Goal: Information Seeking & Learning: Check status

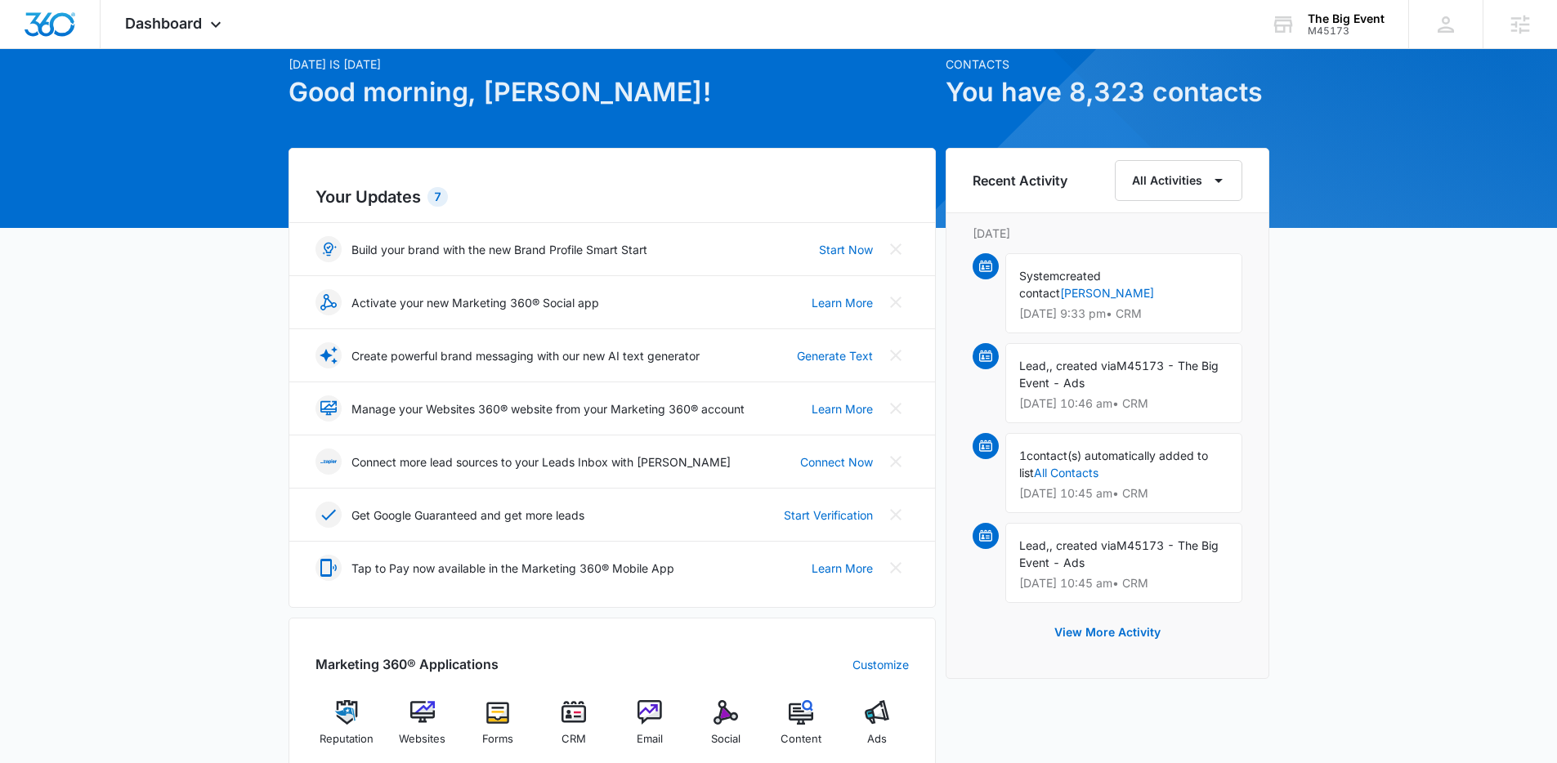
scroll to position [144, 0]
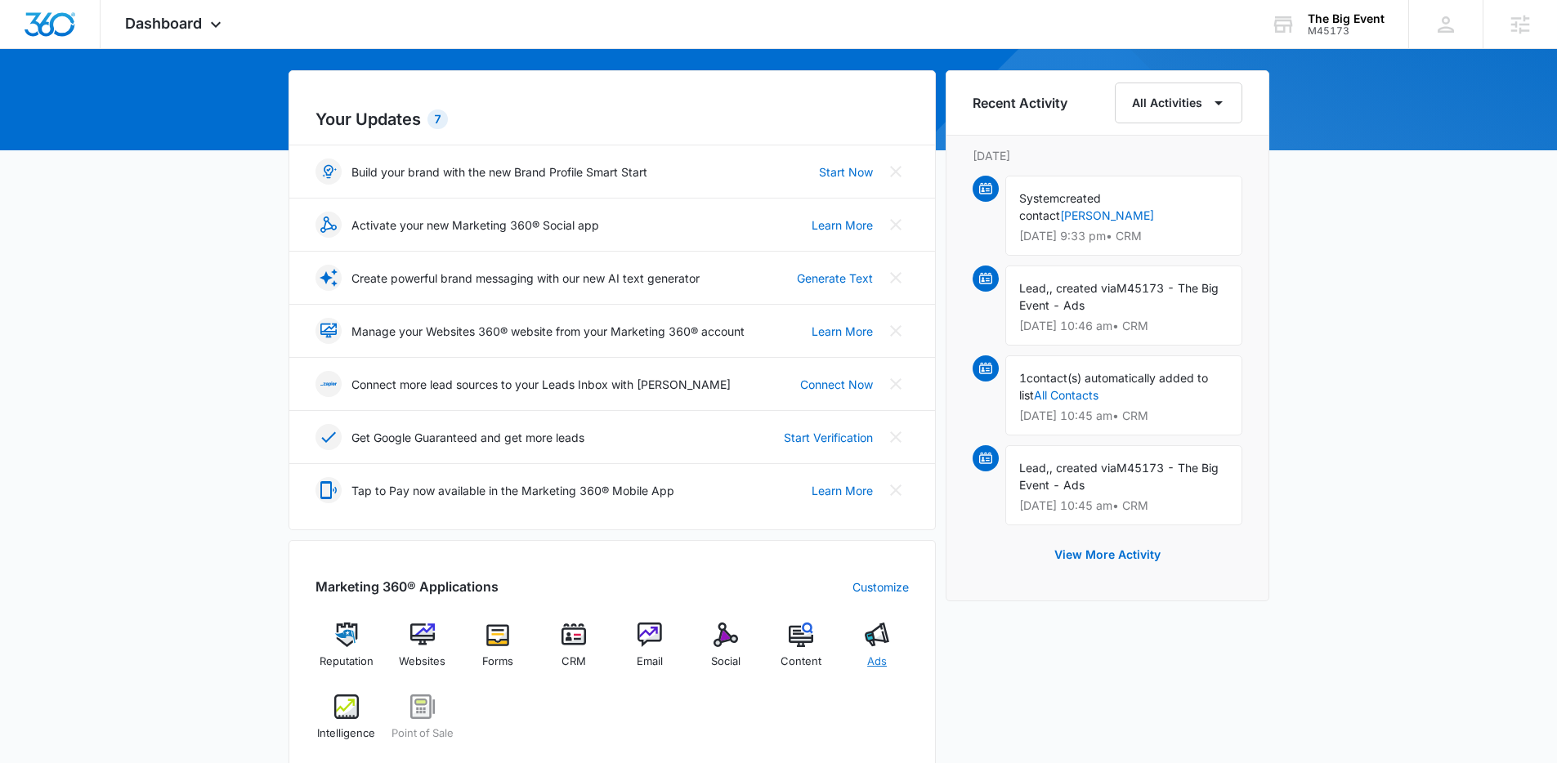
click at [884, 647] on img at bounding box center [877, 635] width 25 height 25
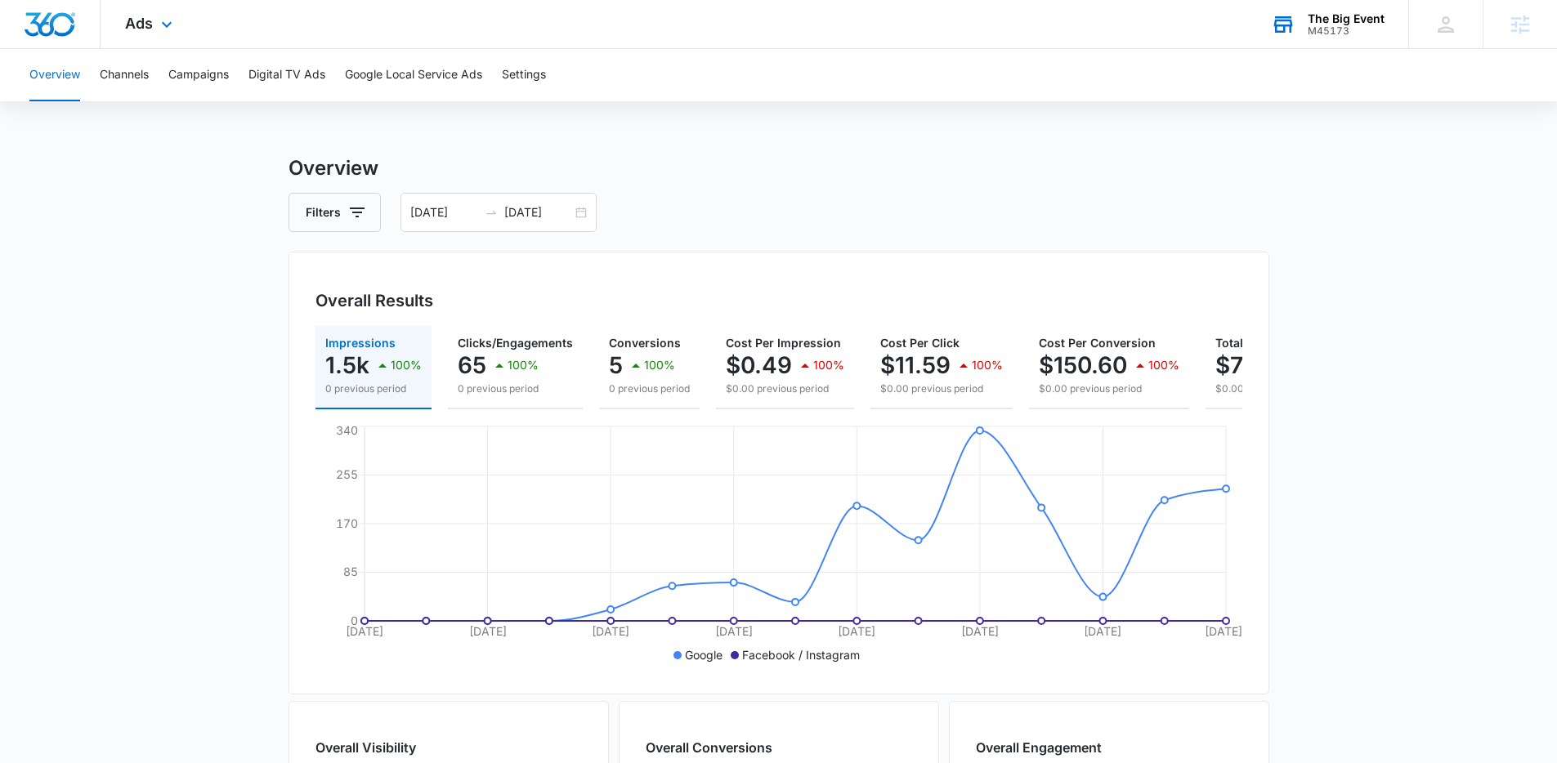
click at [1348, 19] on div "The Big Event" at bounding box center [1346, 18] width 77 height 13
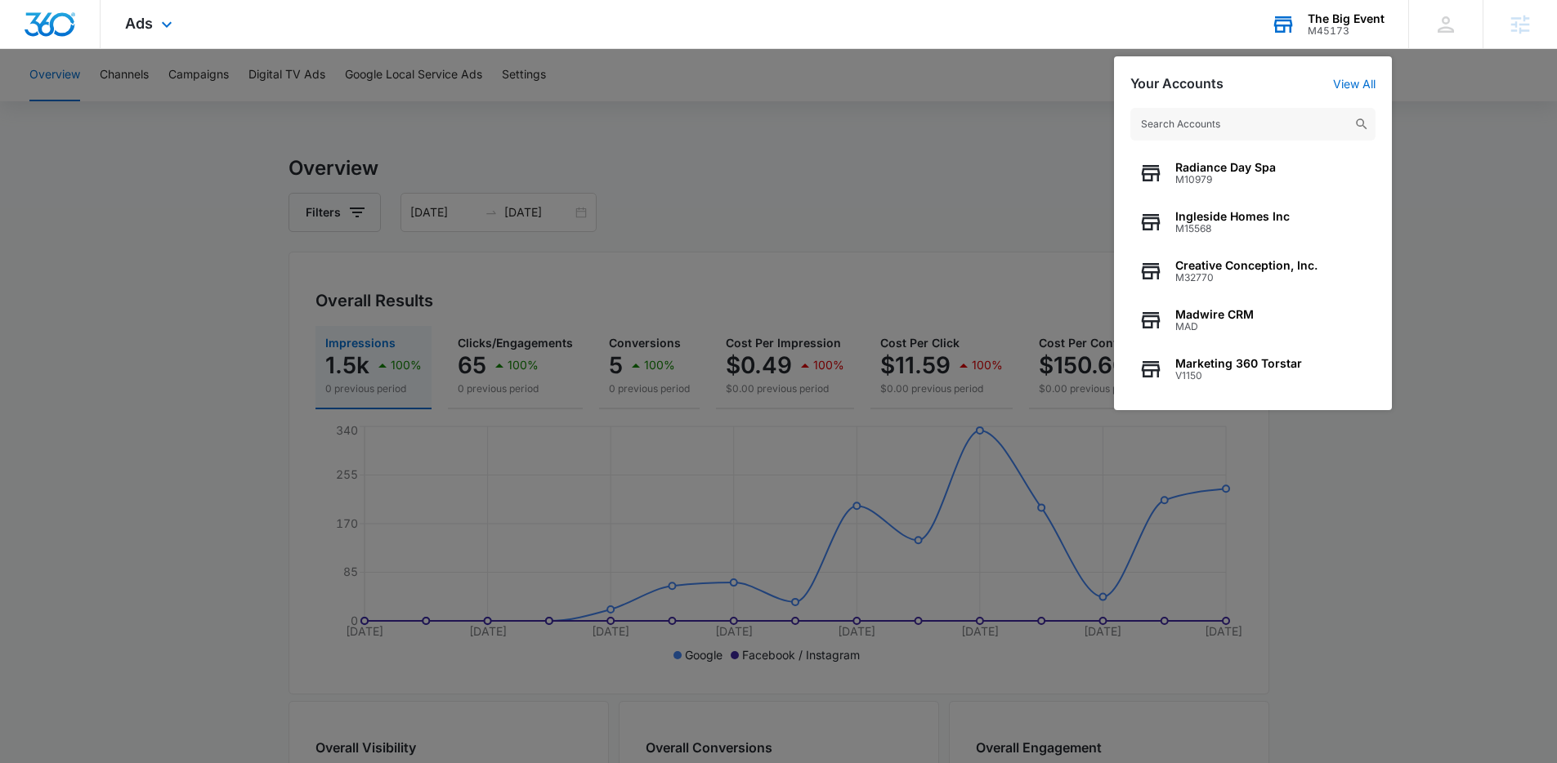
click at [1278, 114] on input "text" at bounding box center [1252, 124] width 245 height 33
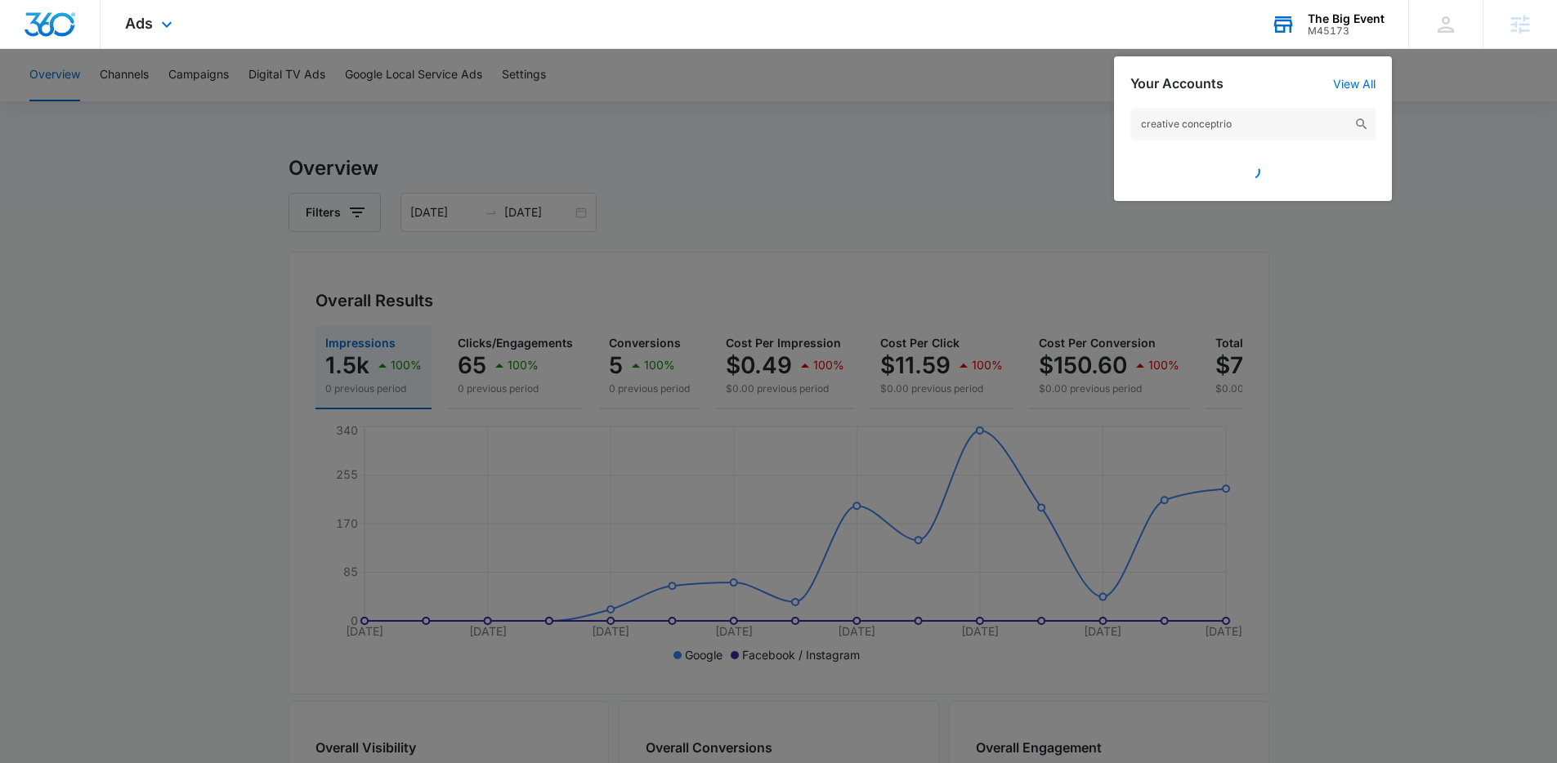
type input "creative conceptrion"
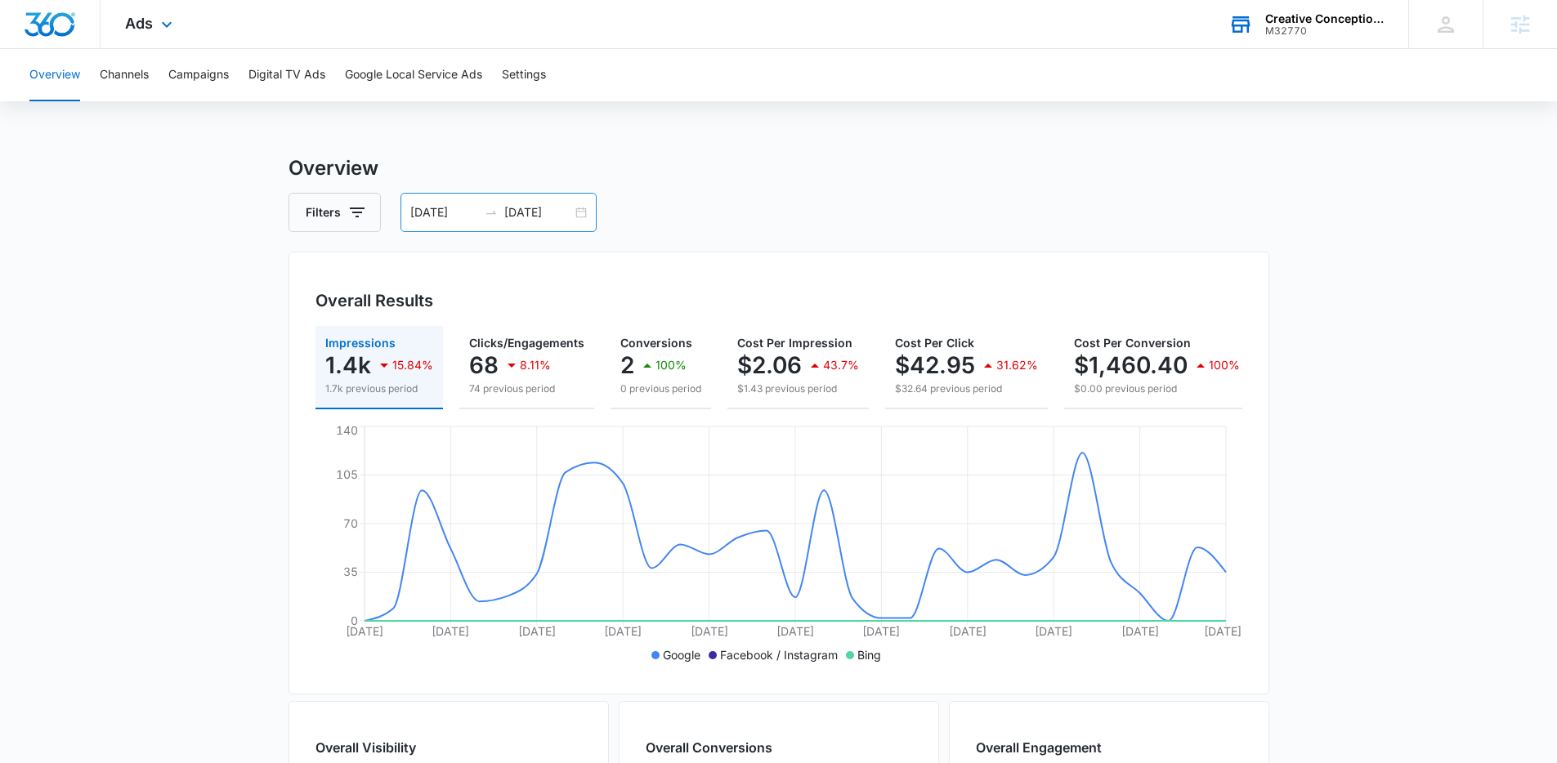
click at [521, 223] on div "[DATE] [DATE]" at bounding box center [499, 212] width 196 height 39
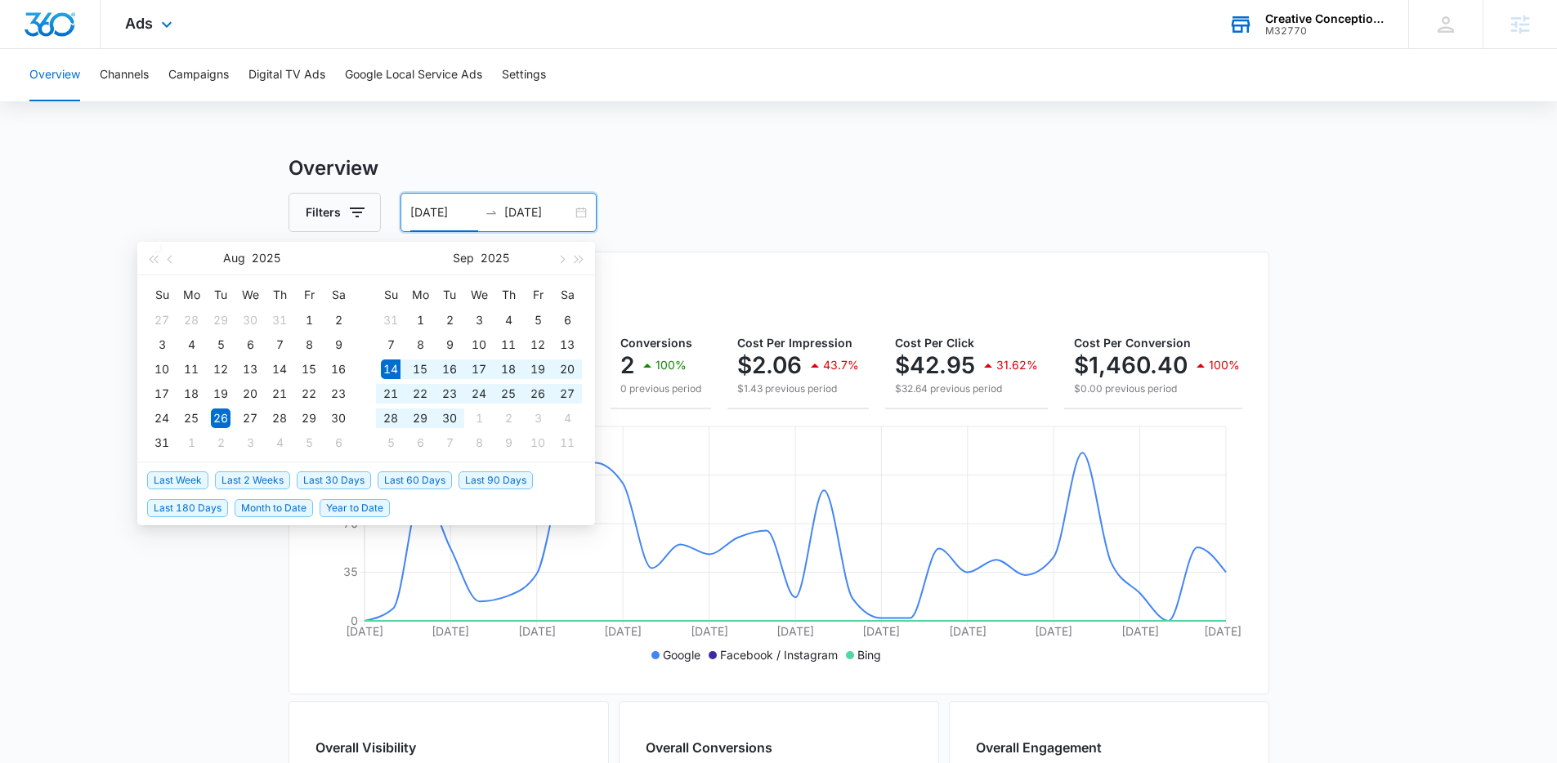
click at [326, 483] on span "Last 30 Days" at bounding box center [334, 481] width 74 height 18
type input "[DATE]"
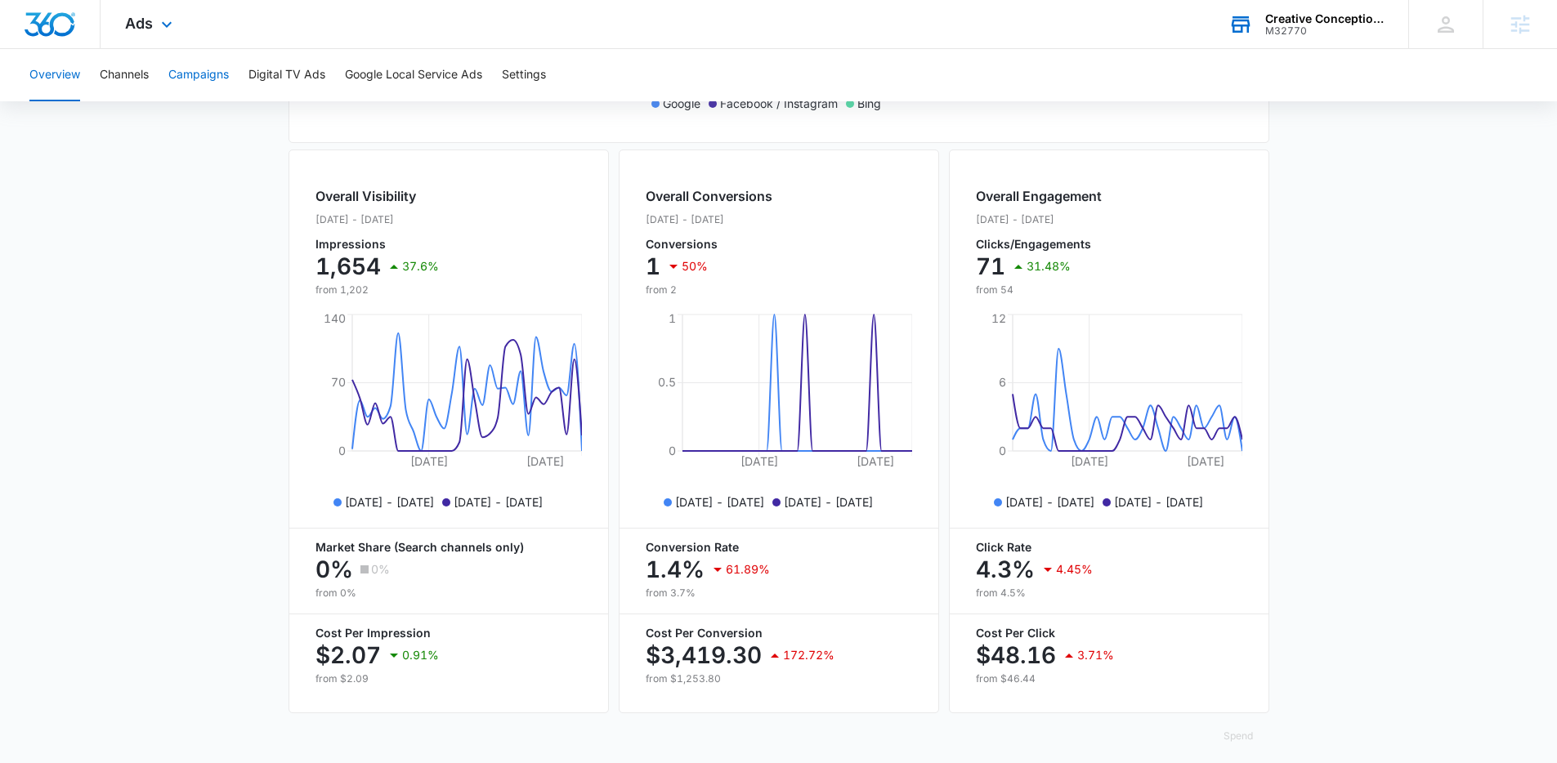
scroll to position [550, 0]
click at [193, 64] on button "Campaigns" at bounding box center [198, 75] width 60 height 52
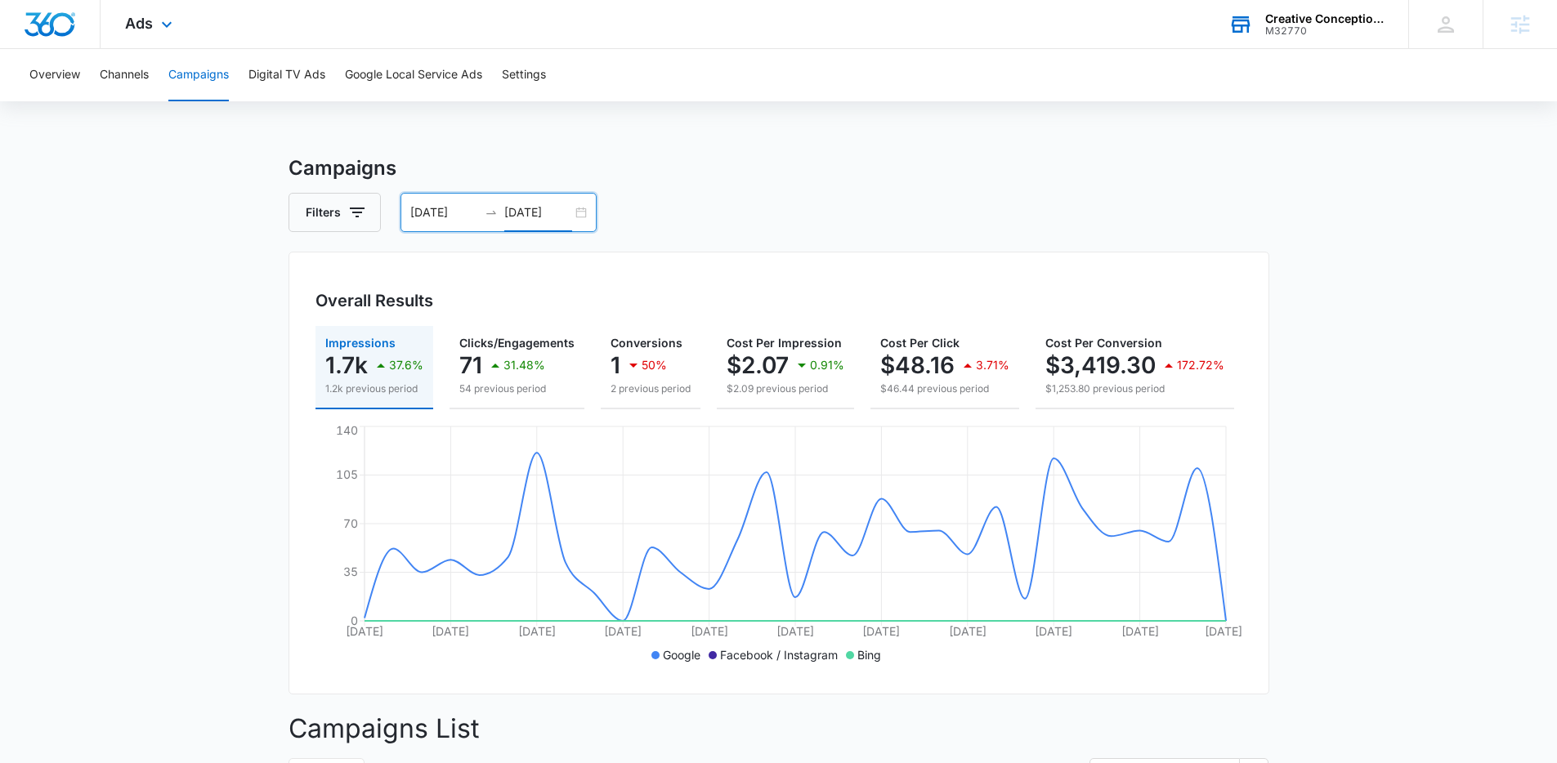
click at [559, 204] on input "[DATE]" at bounding box center [538, 213] width 68 height 18
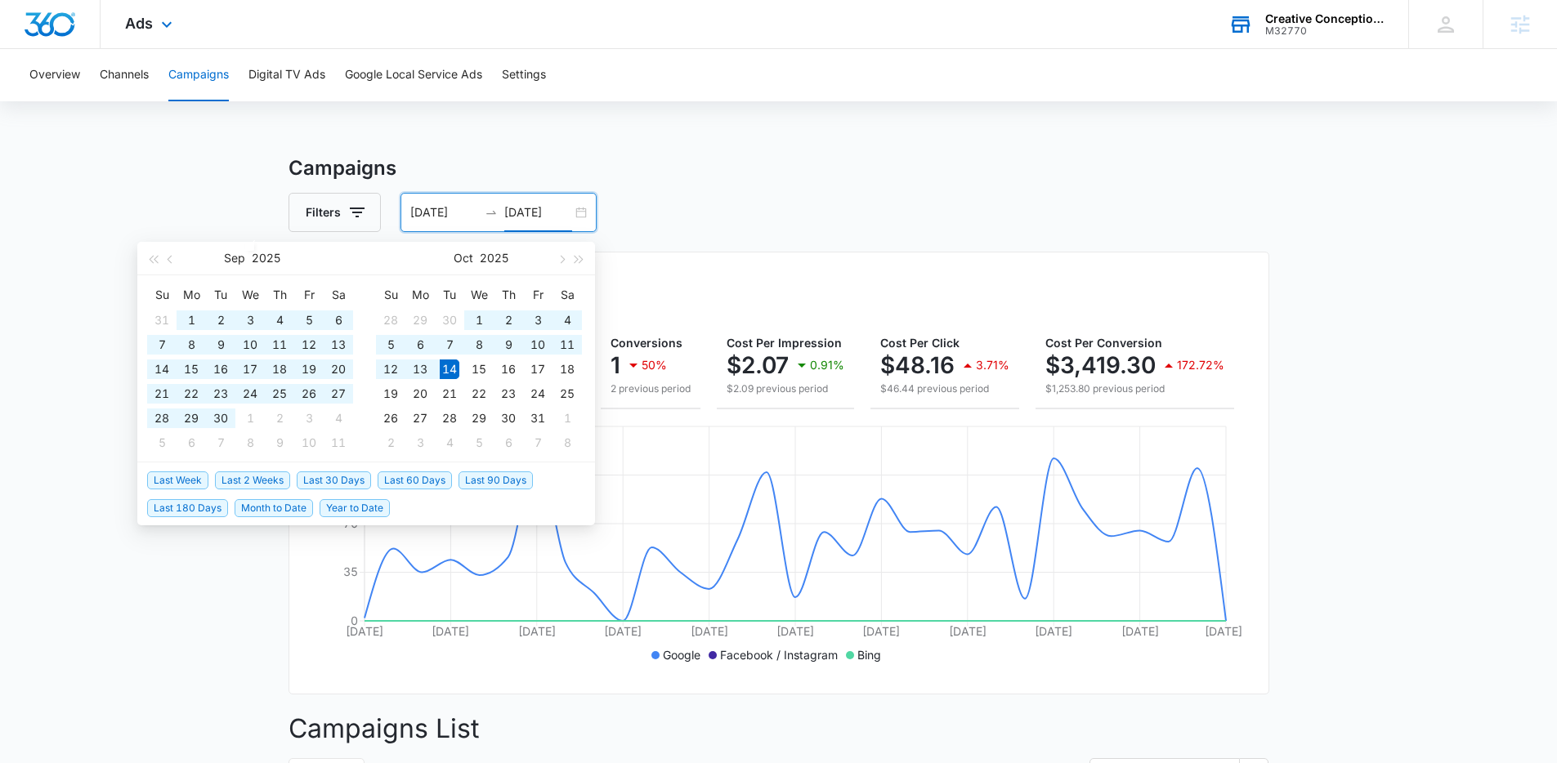
type input "[DATE]"
click at [466, 210] on input "[DATE]" at bounding box center [444, 213] width 68 height 18
click at [470, 210] on input "[DATE]" at bounding box center [444, 213] width 68 height 18
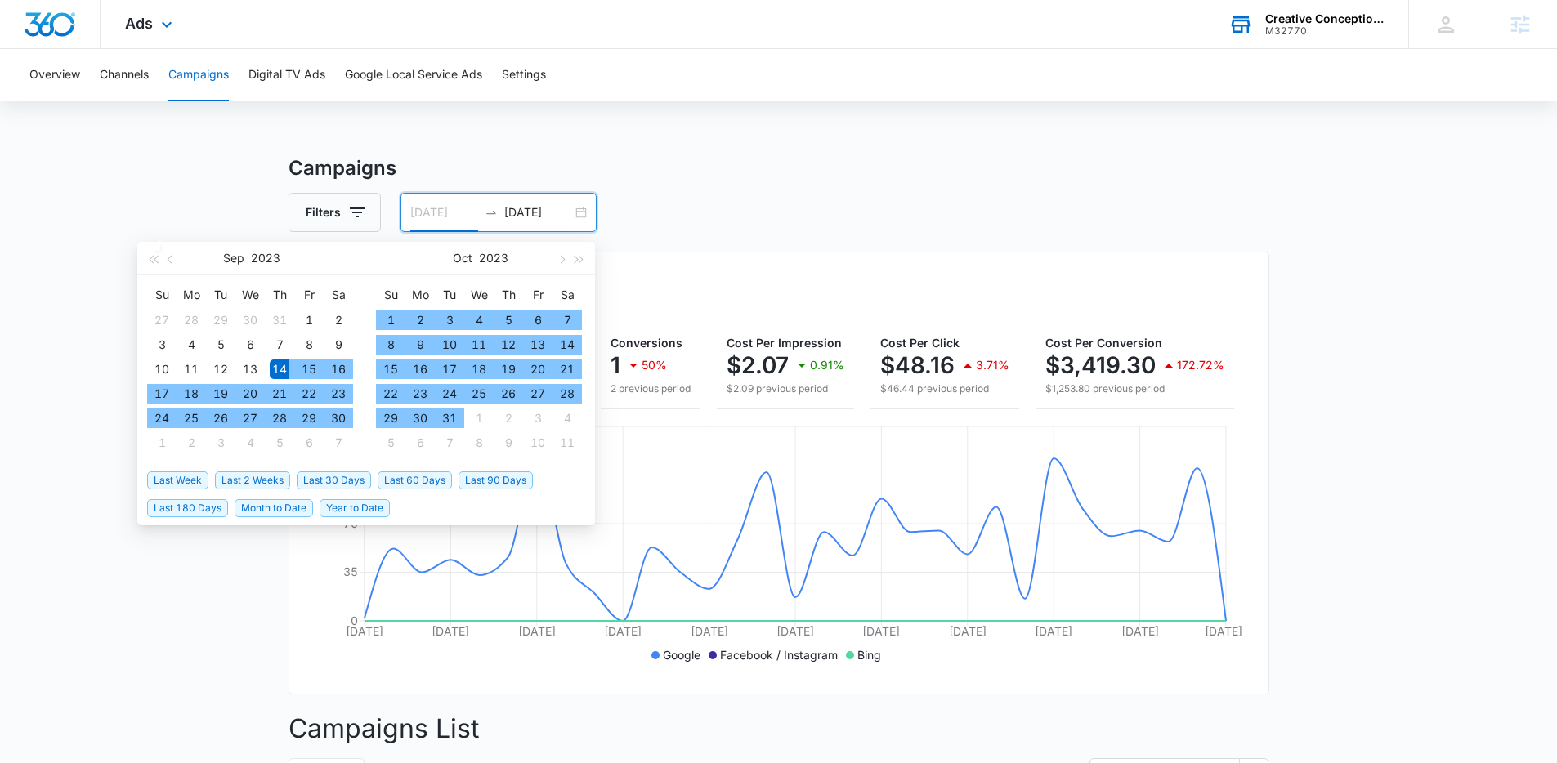
click at [280, 369] on div "14" at bounding box center [280, 370] width 20 height 20
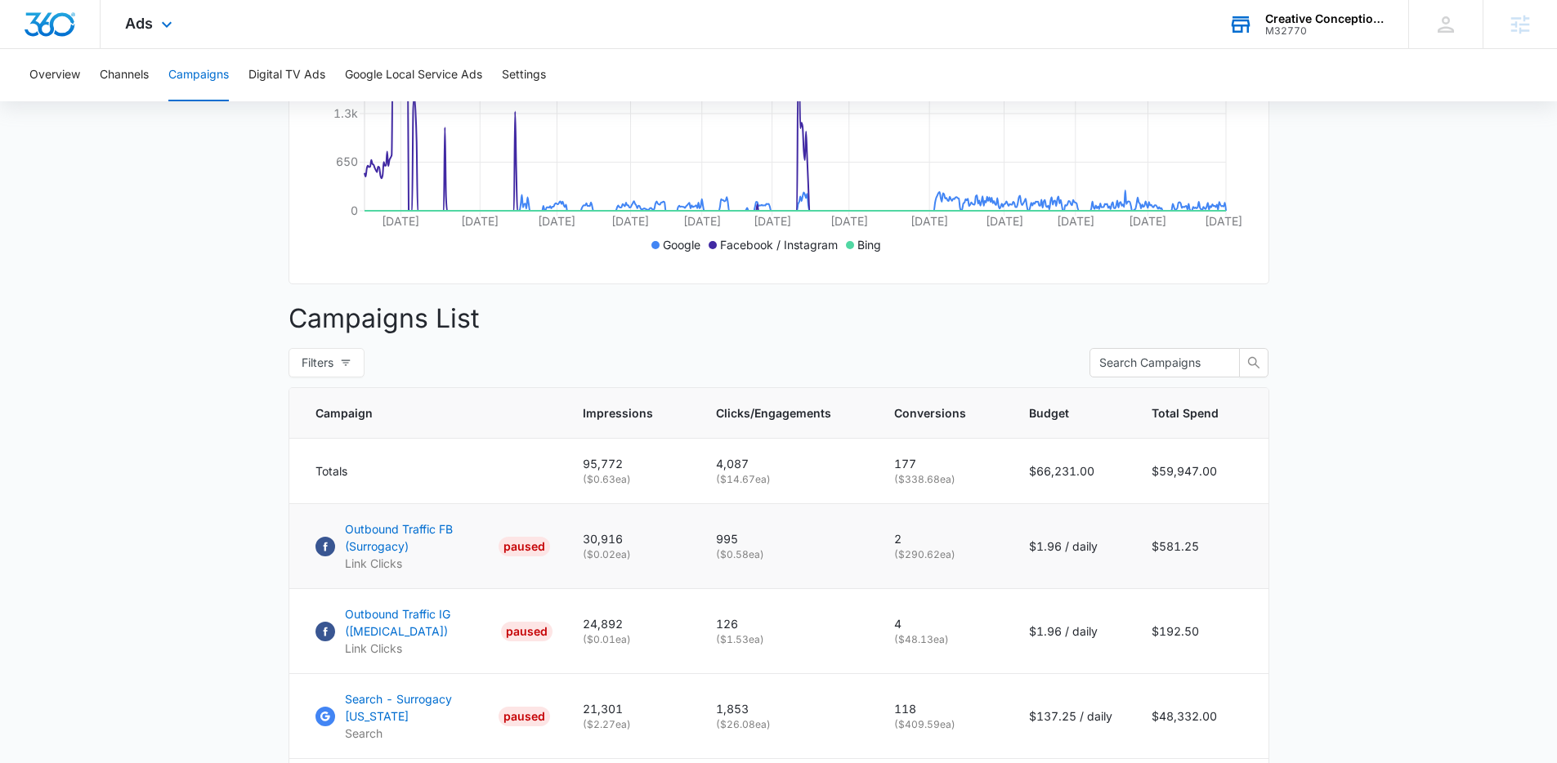
scroll to position [545, 0]
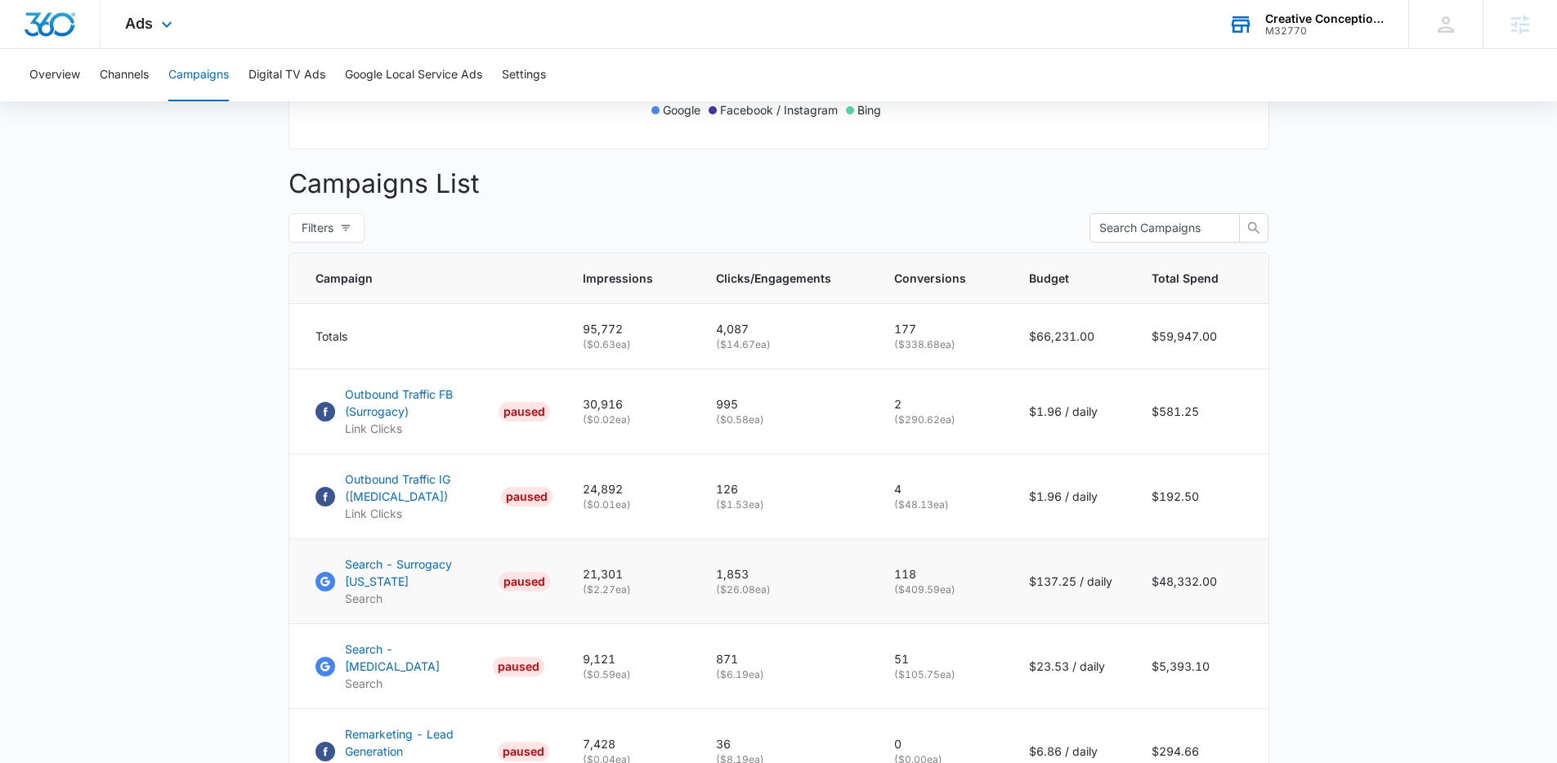
type input "[DATE]"
click at [413, 576] on p "Search - Surrogacy [US_STATE]" at bounding box center [418, 573] width 147 height 34
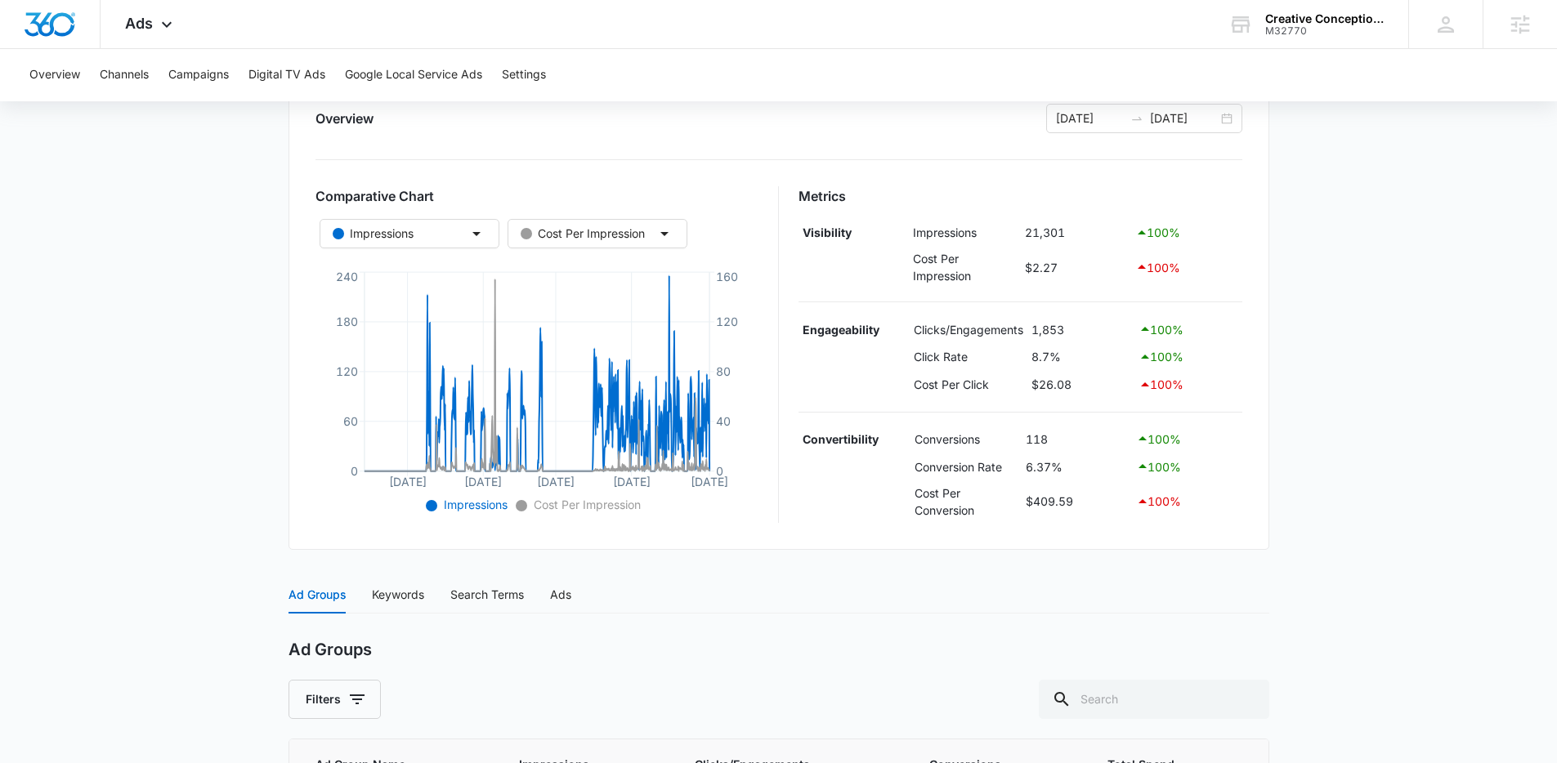
scroll to position [26, 0]
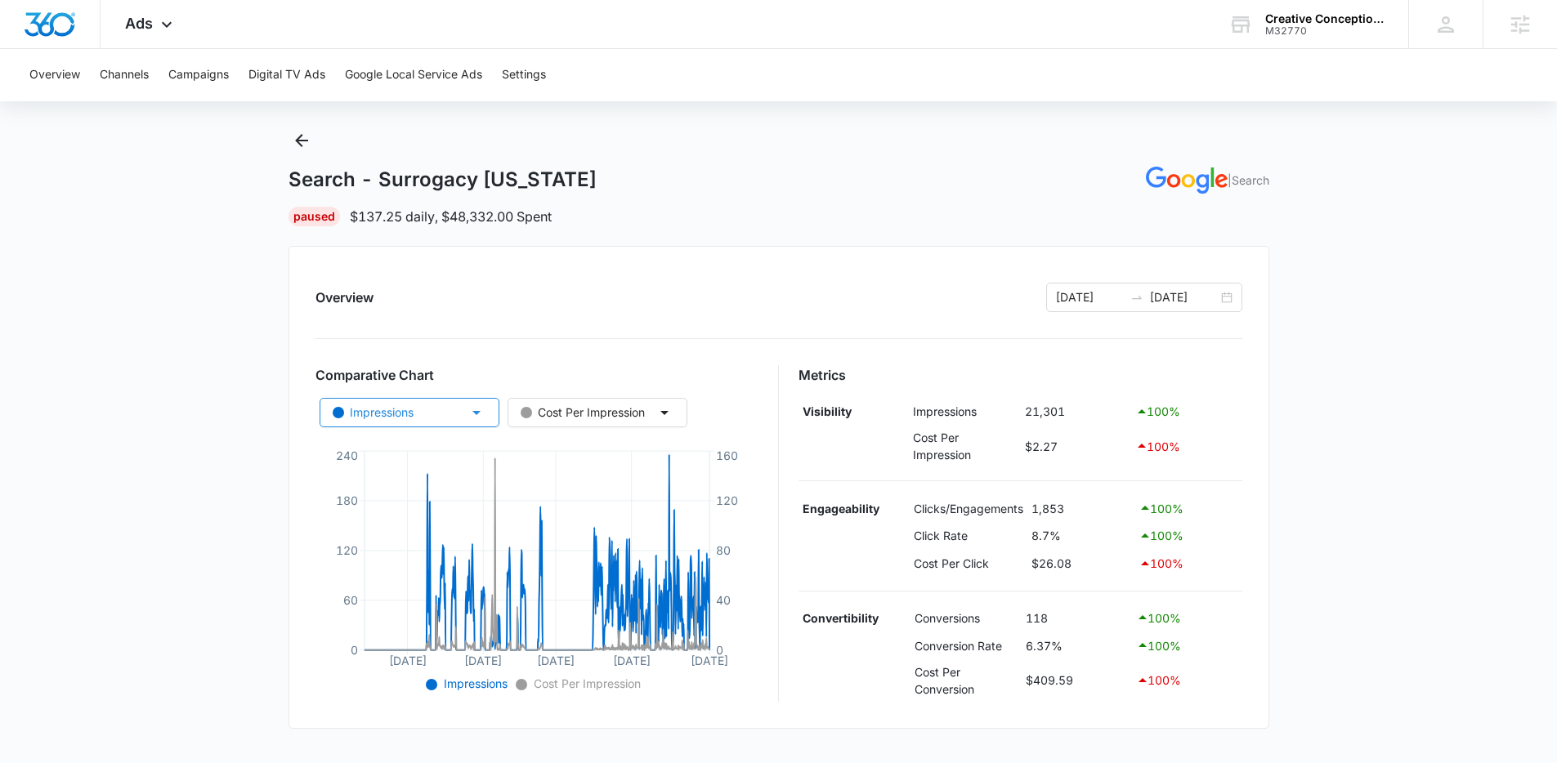
click at [418, 406] on button "Impressions" at bounding box center [410, 412] width 180 height 29
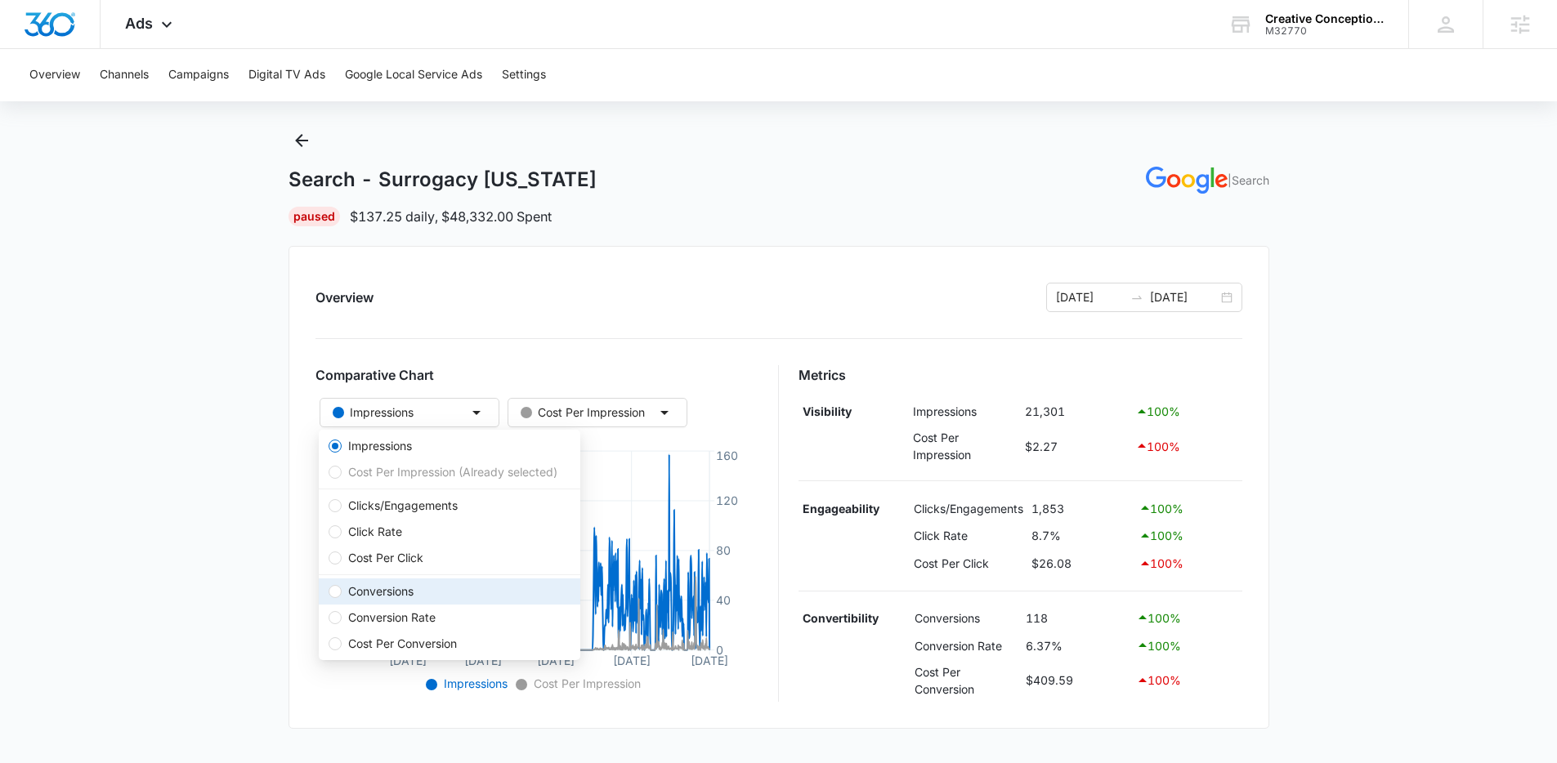
click at [398, 589] on span "Conversions" at bounding box center [381, 592] width 78 height 18
click at [342, 589] on input "Conversions" at bounding box center [335, 591] width 13 height 13
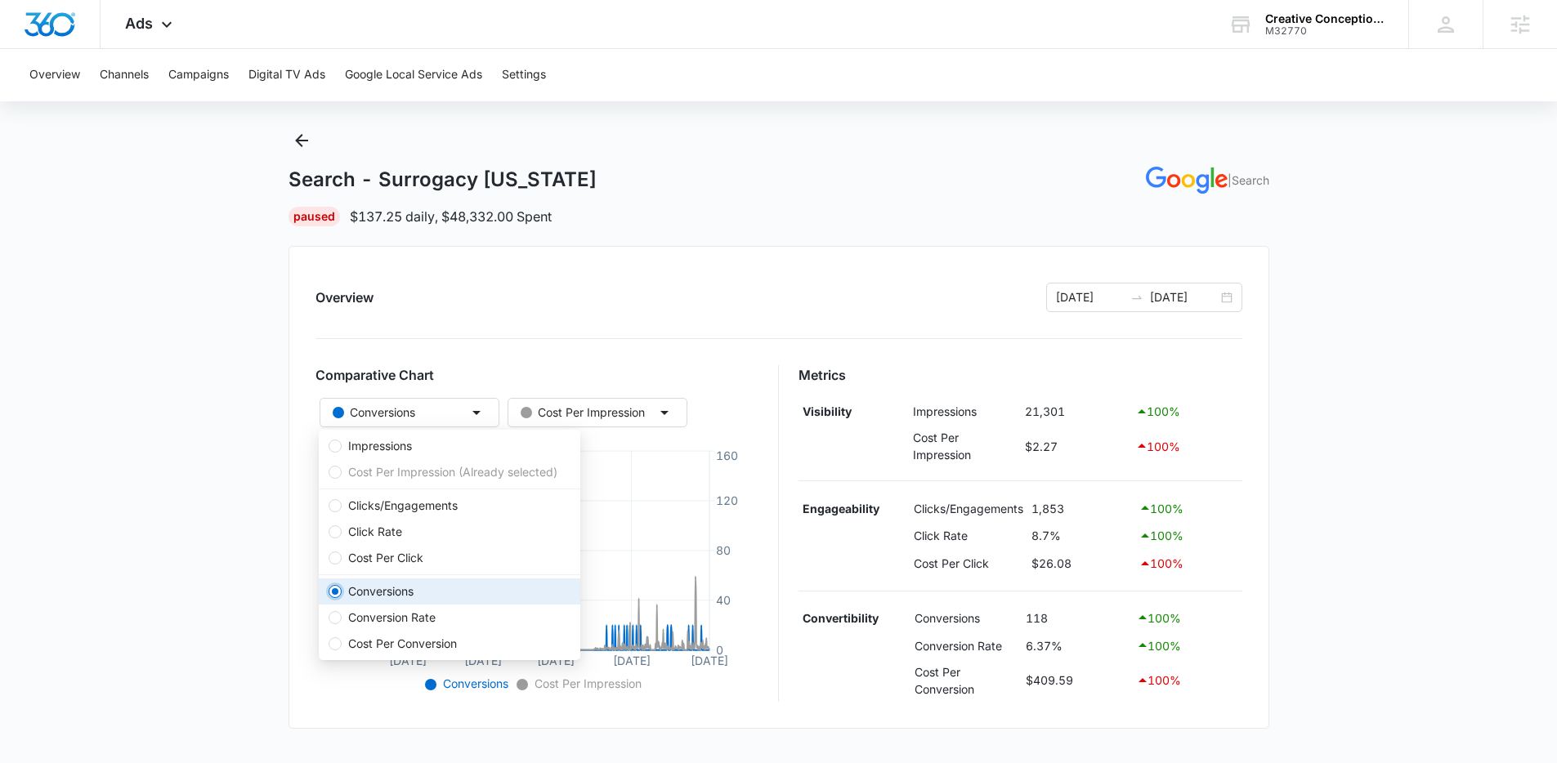
radio input "false"
radio input "true"
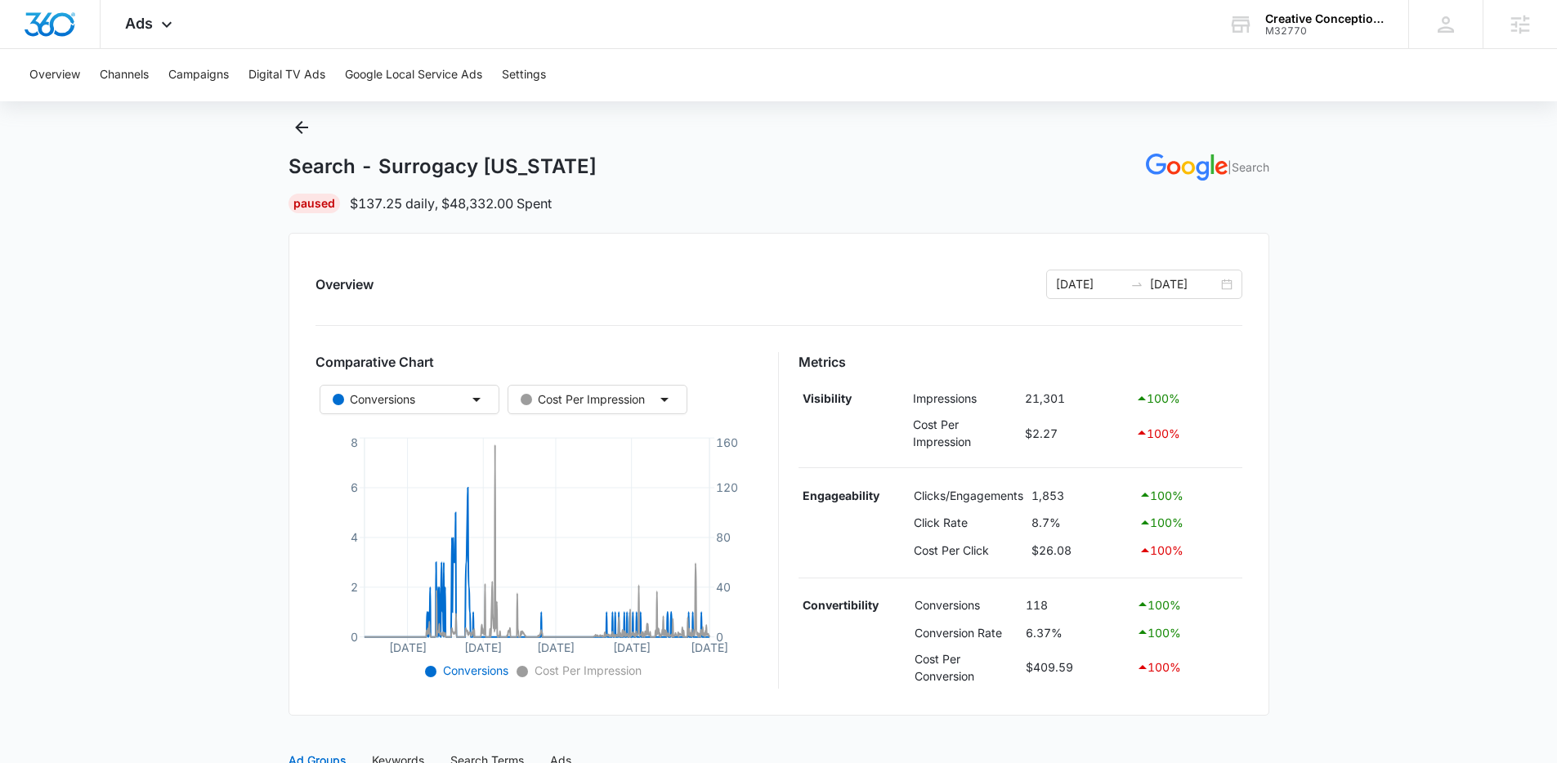
scroll to position [0, 0]
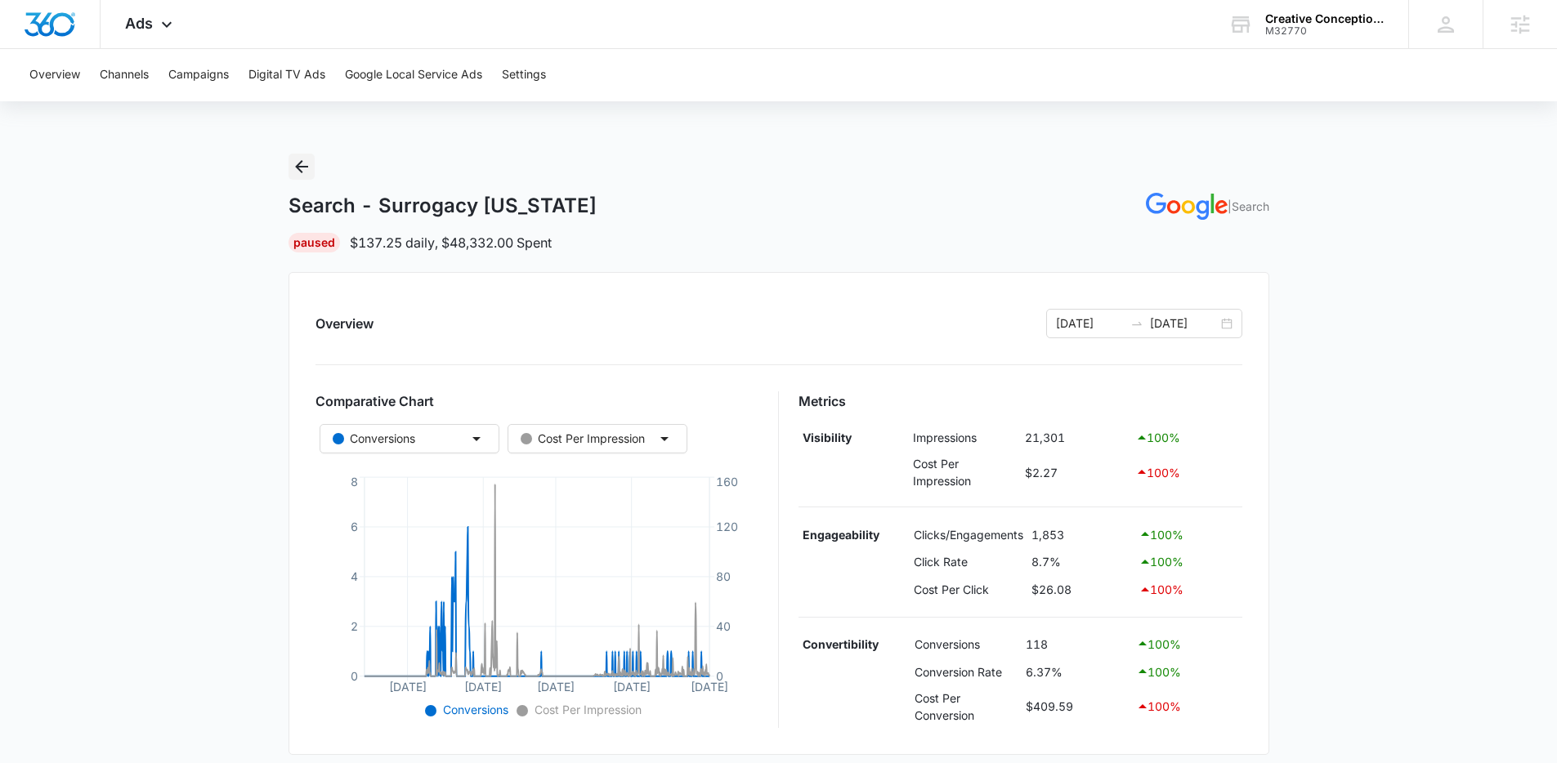
click at [305, 176] on icon "Back" at bounding box center [302, 167] width 20 height 20
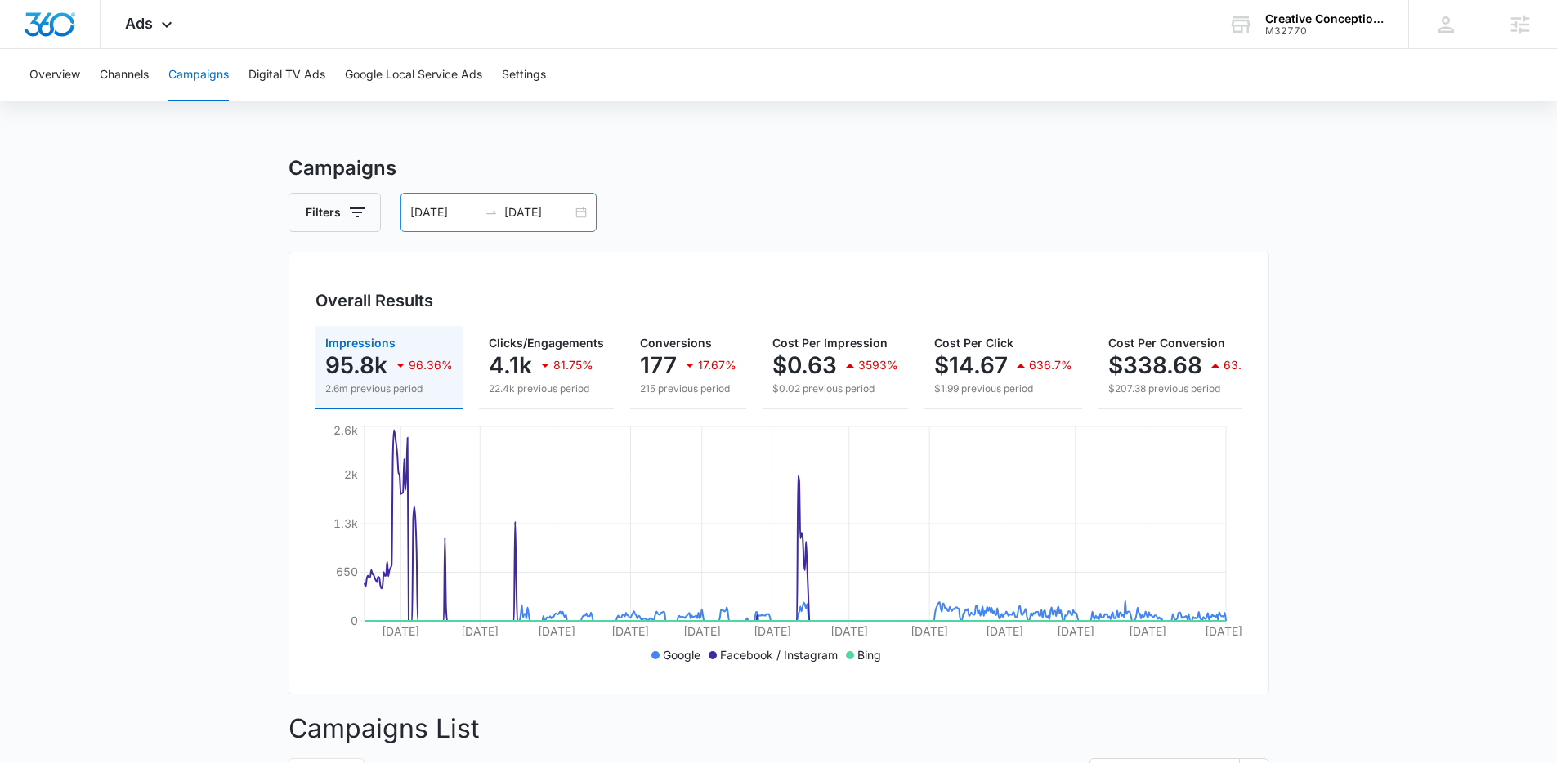
click at [432, 222] on div "[DATE] [DATE]" at bounding box center [499, 212] width 196 height 39
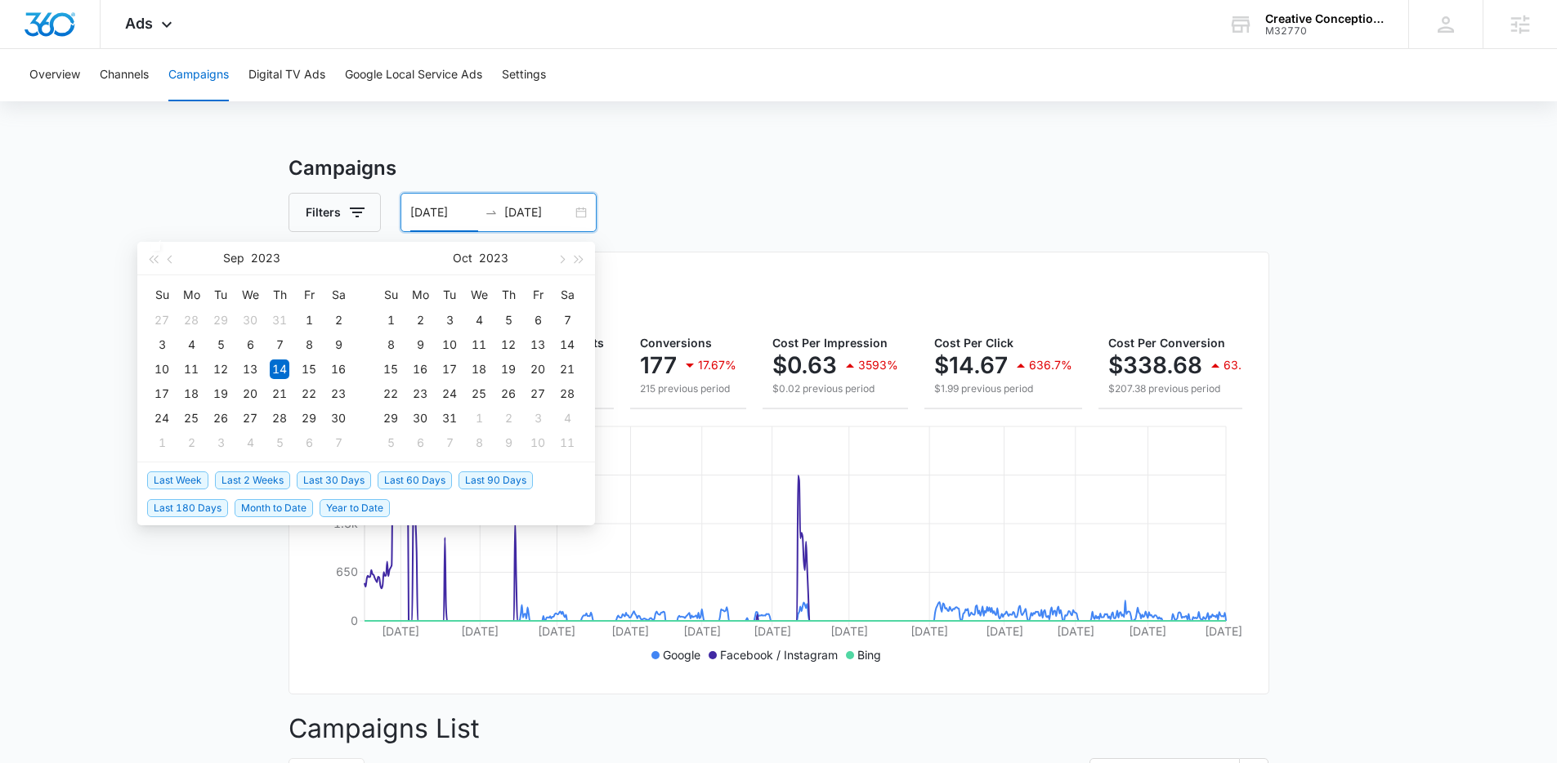
click at [362, 502] on span "Year to Date" at bounding box center [355, 508] width 70 height 18
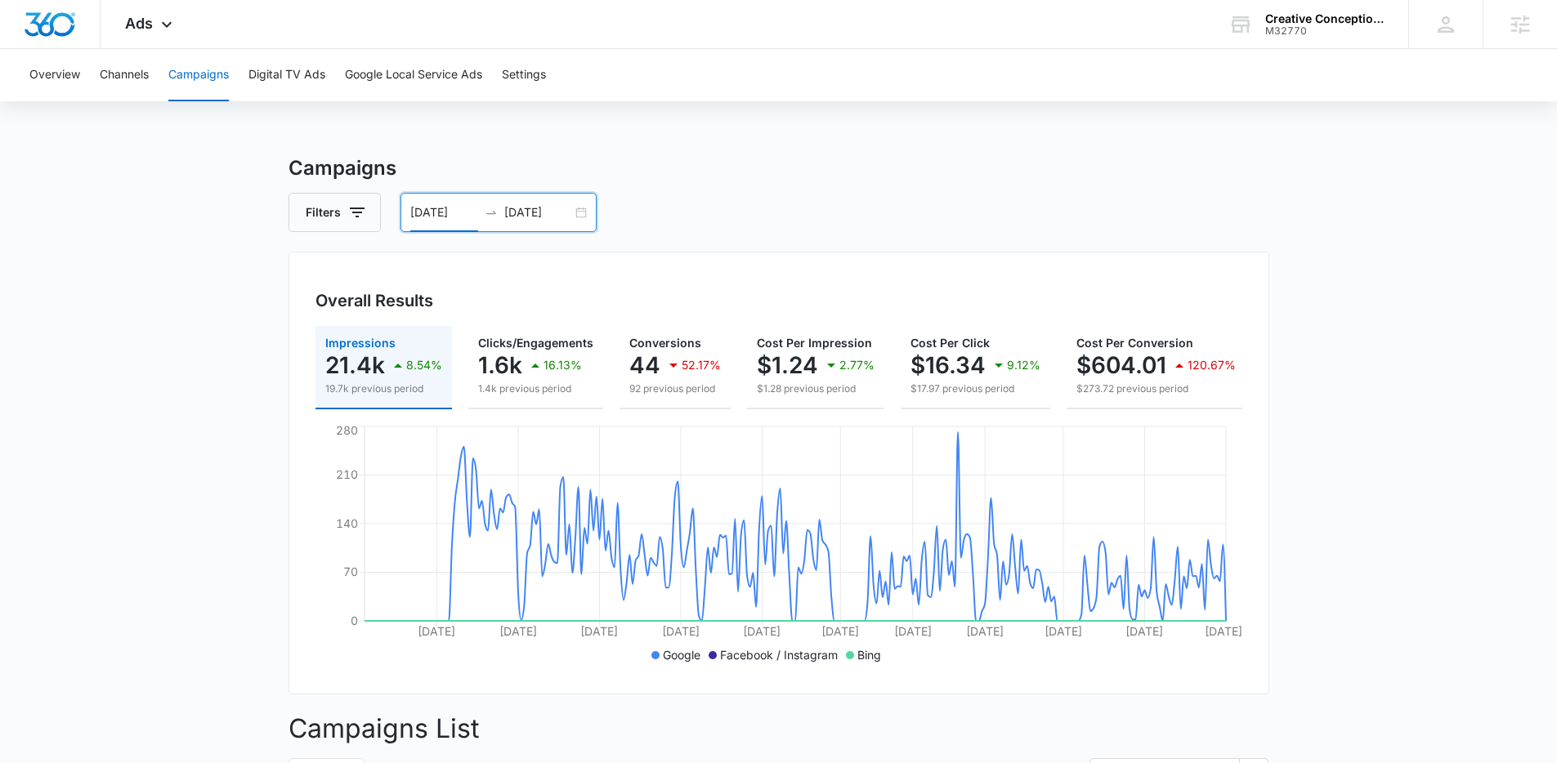
click at [469, 214] on input "01/01/2025" at bounding box center [444, 213] width 68 height 18
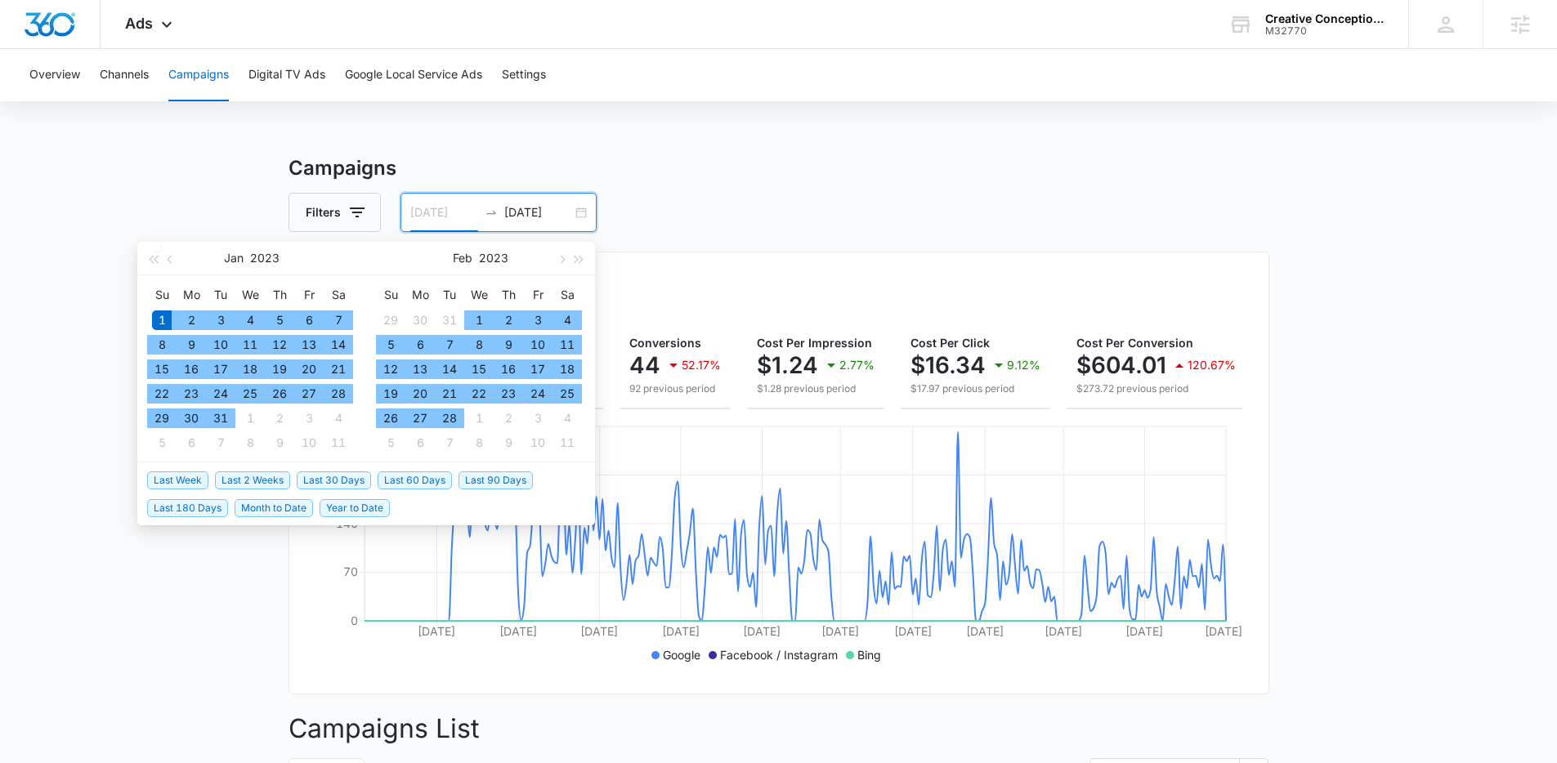
click at [157, 320] on div "1" at bounding box center [162, 321] width 20 height 20
type input "01/01/2023"
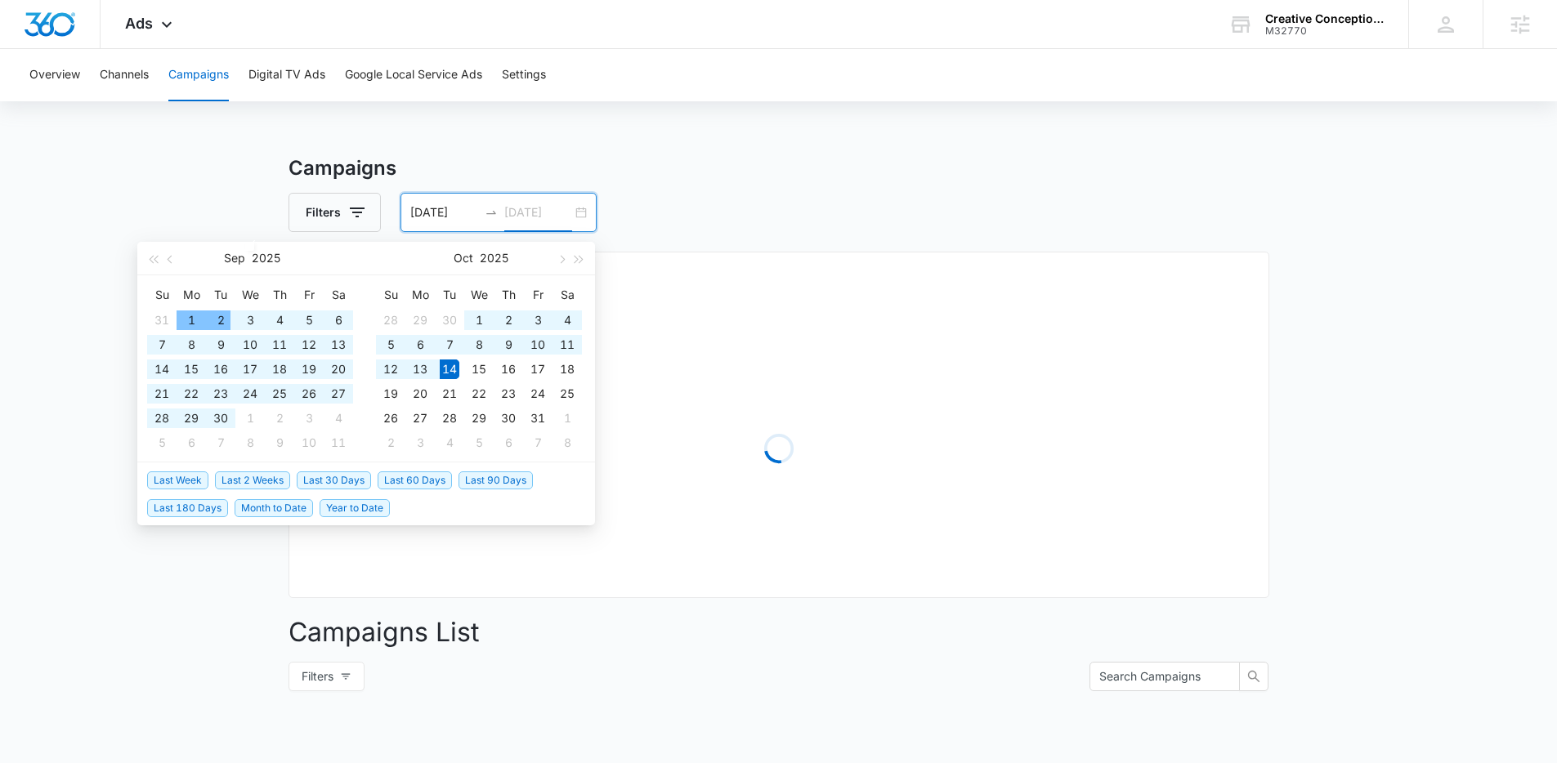
type input "[DATE]"
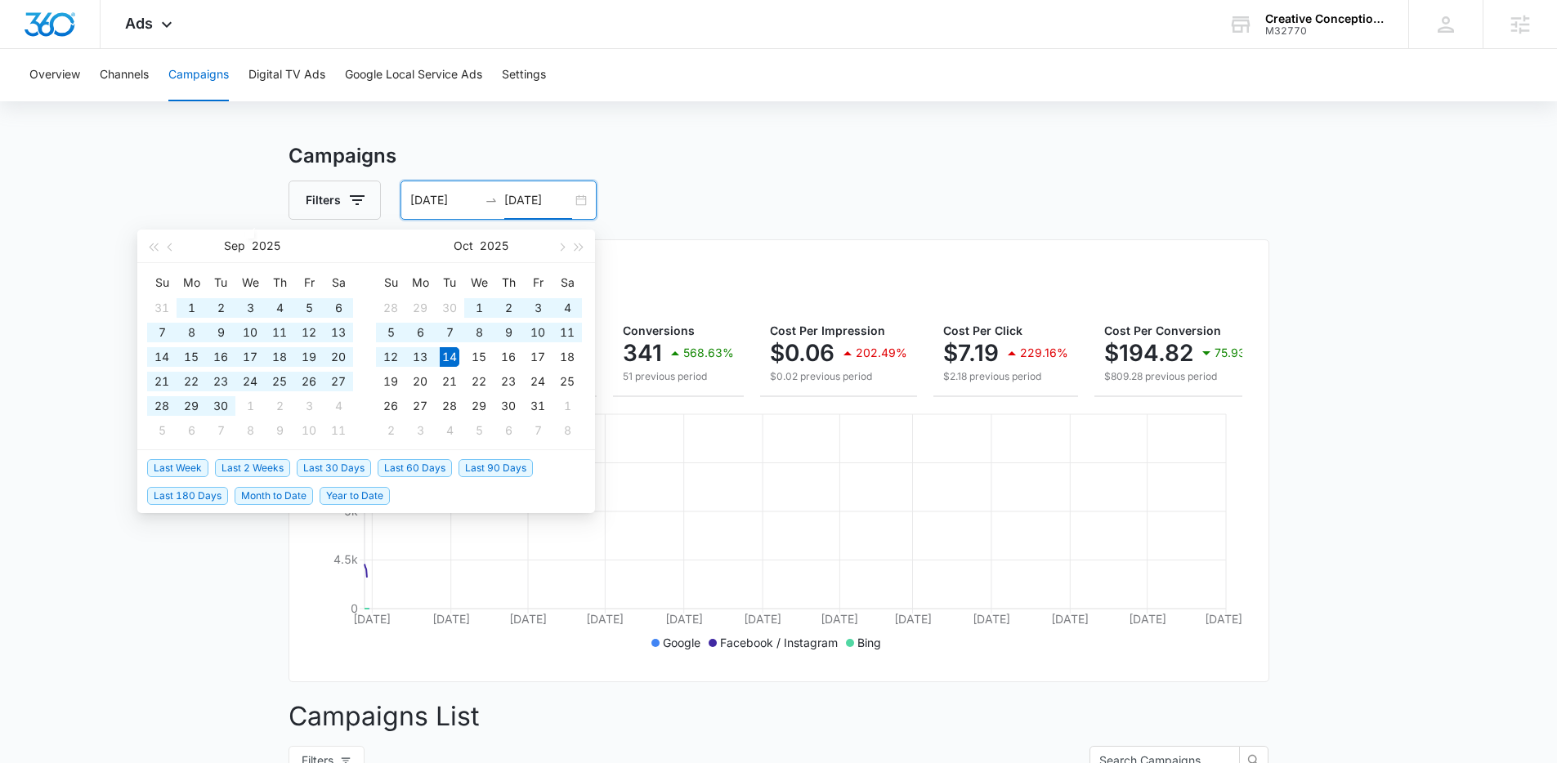
scroll to position [29, 0]
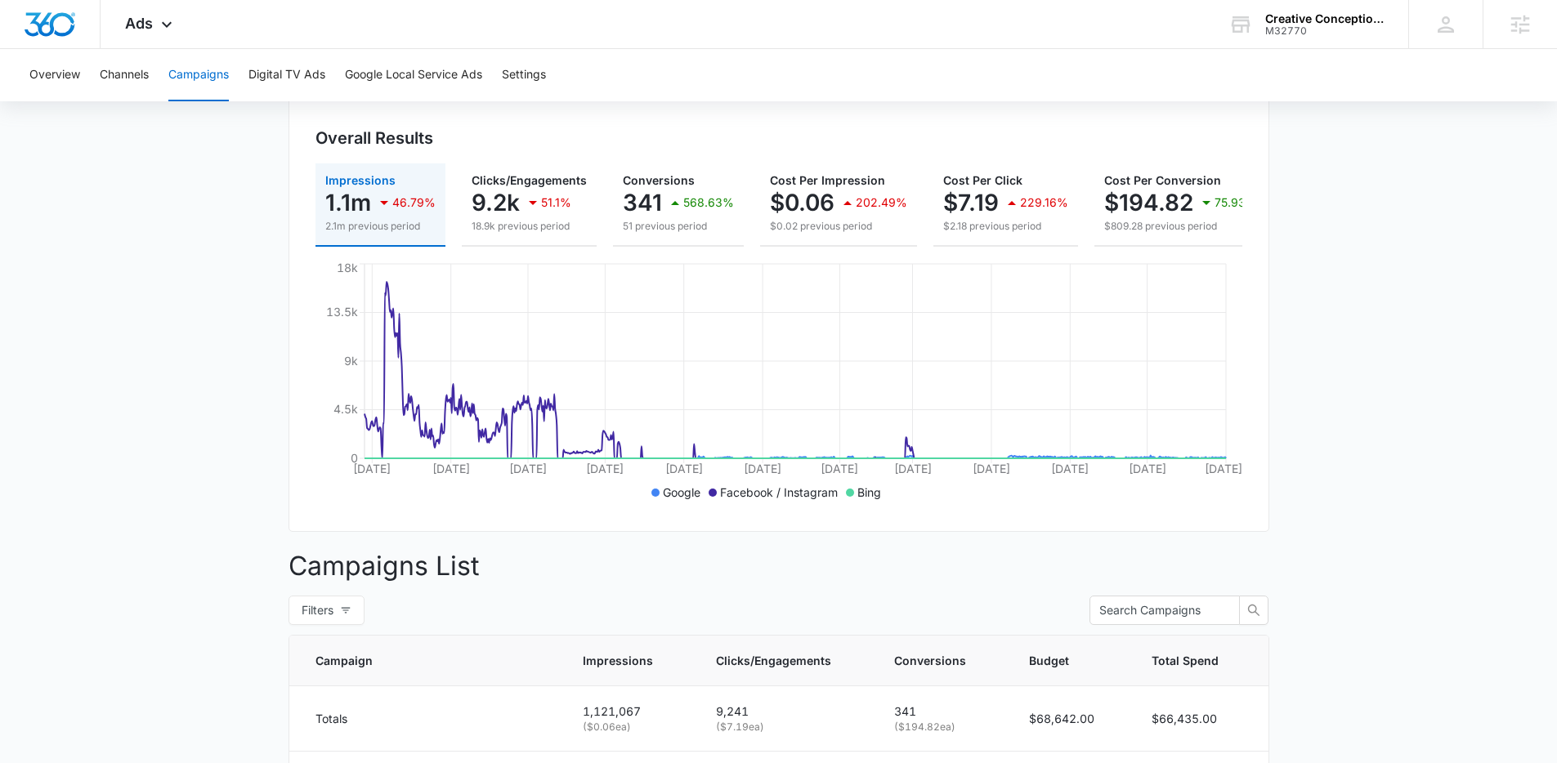
scroll to position [0, 0]
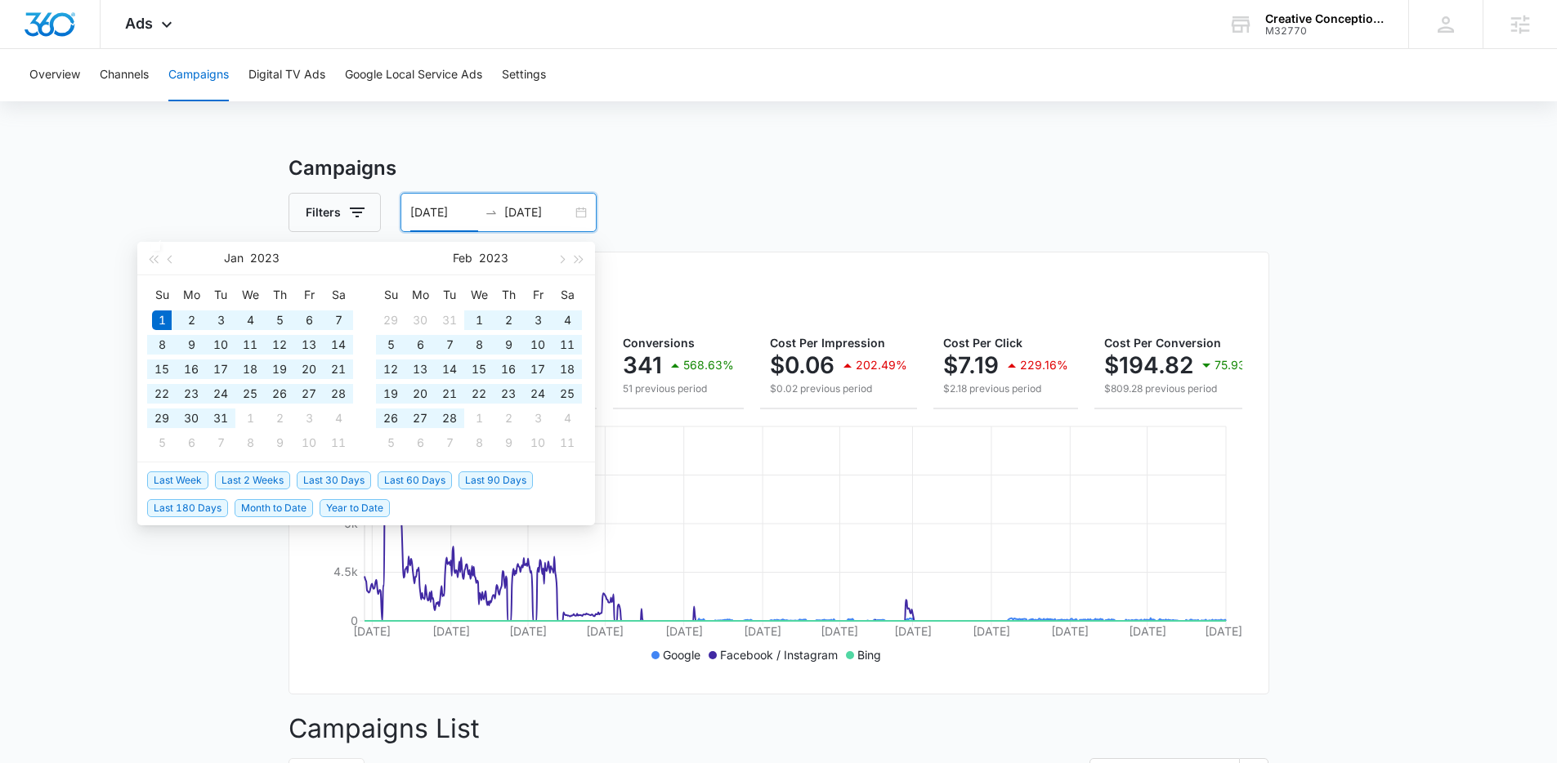
drag, startPoint x: 472, startPoint y: 211, endPoint x: 300, endPoint y: 142, distance: 185.6
click at [371, 208] on div "Filters 01/01/2023 10/14/2025" at bounding box center [779, 212] width 981 height 39
click at [463, 216] on input "11/1/2022" at bounding box center [444, 213] width 68 height 18
click at [148, 261] on button "button" at bounding box center [153, 258] width 18 height 33
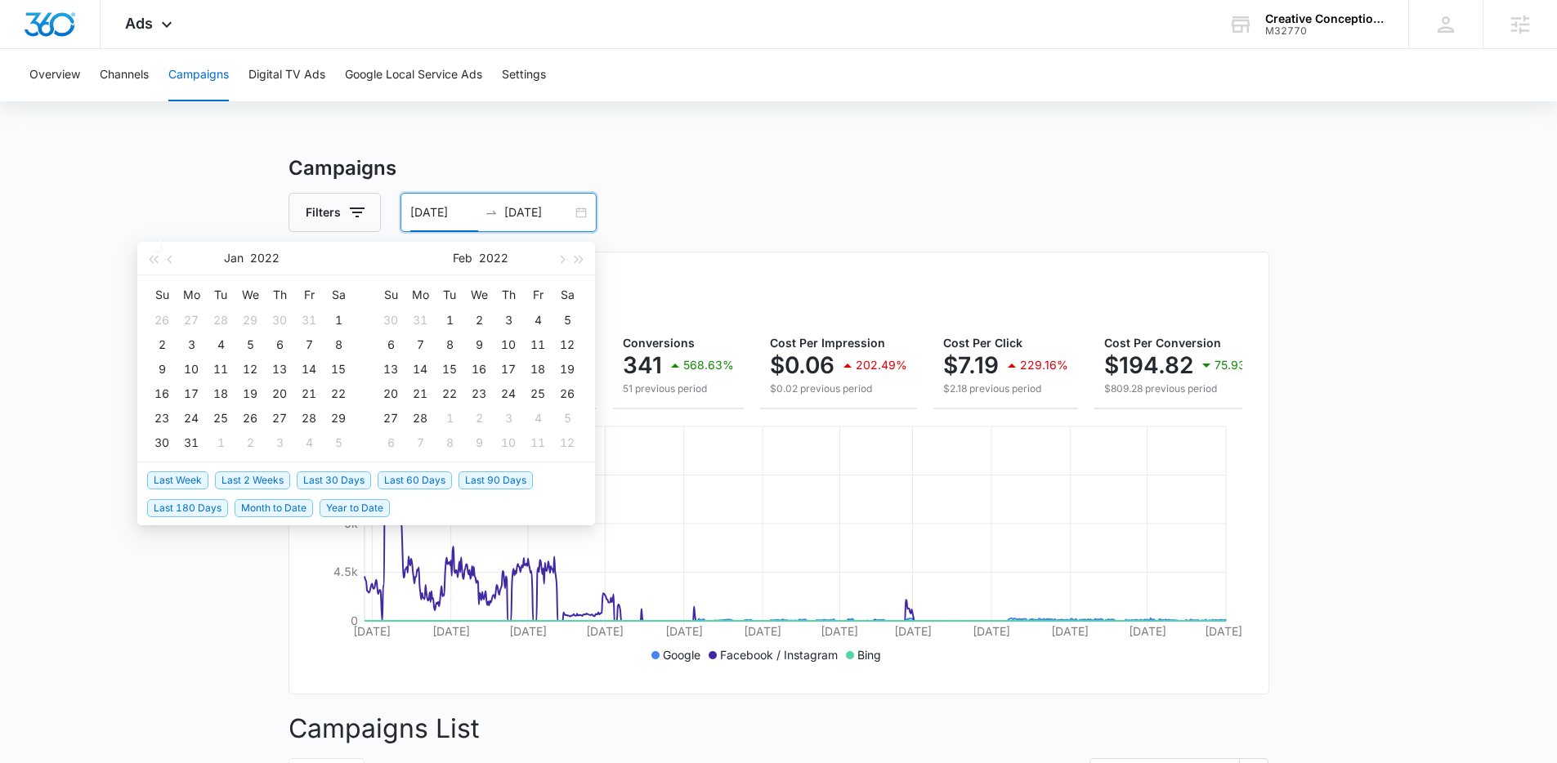
drag, startPoint x: 148, startPoint y: 261, endPoint x: 350, endPoint y: 298, distance: 205.4
click at [350, 298] on div "Jan 2022 Su Mo Tu We Th Fr Sa 26 27 28 29 30 31 1 2 3 4 5 6 7 8 9 10 11 12 13 1…" at bounding box center [251, 352] width 229 height 220
click at [338, 317] on div "1" at bounding box center [339, 321] width 20 height 20
type input "01/01/2022"
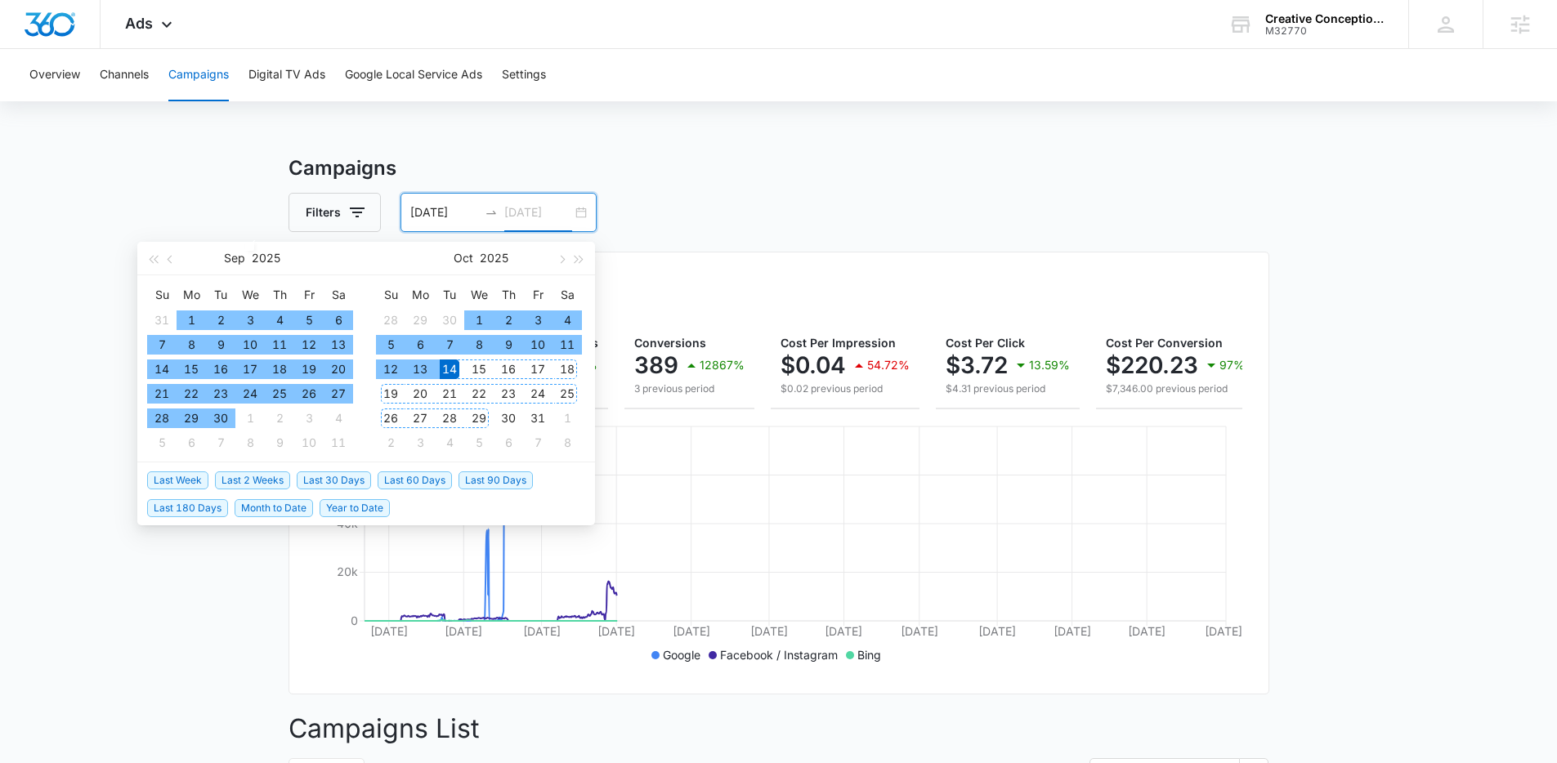
type input "[DATE]"
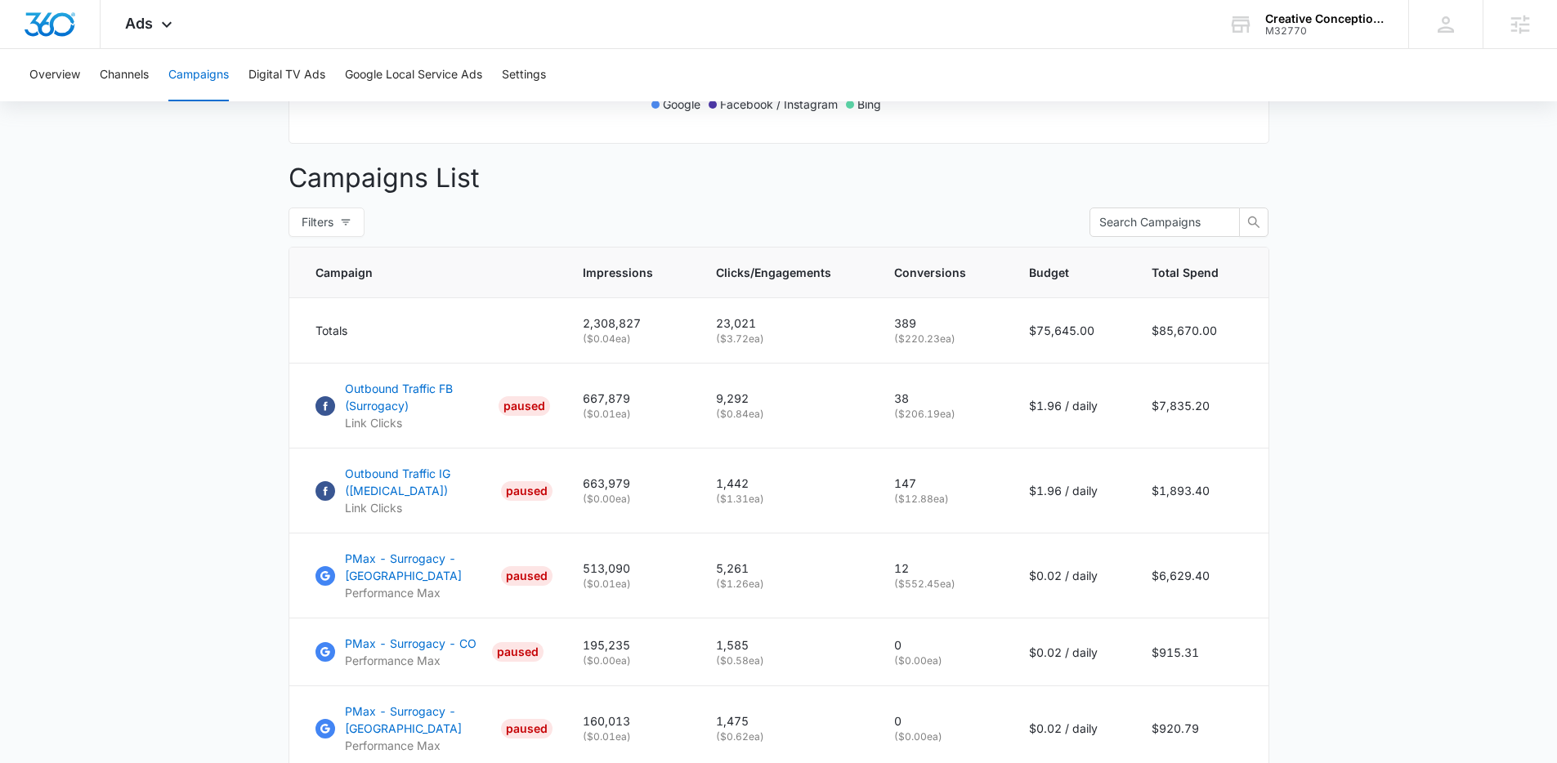
scroll to position [704, 0]
